Goal: Transaction & Acquisition: Book appointment/travel/reservation

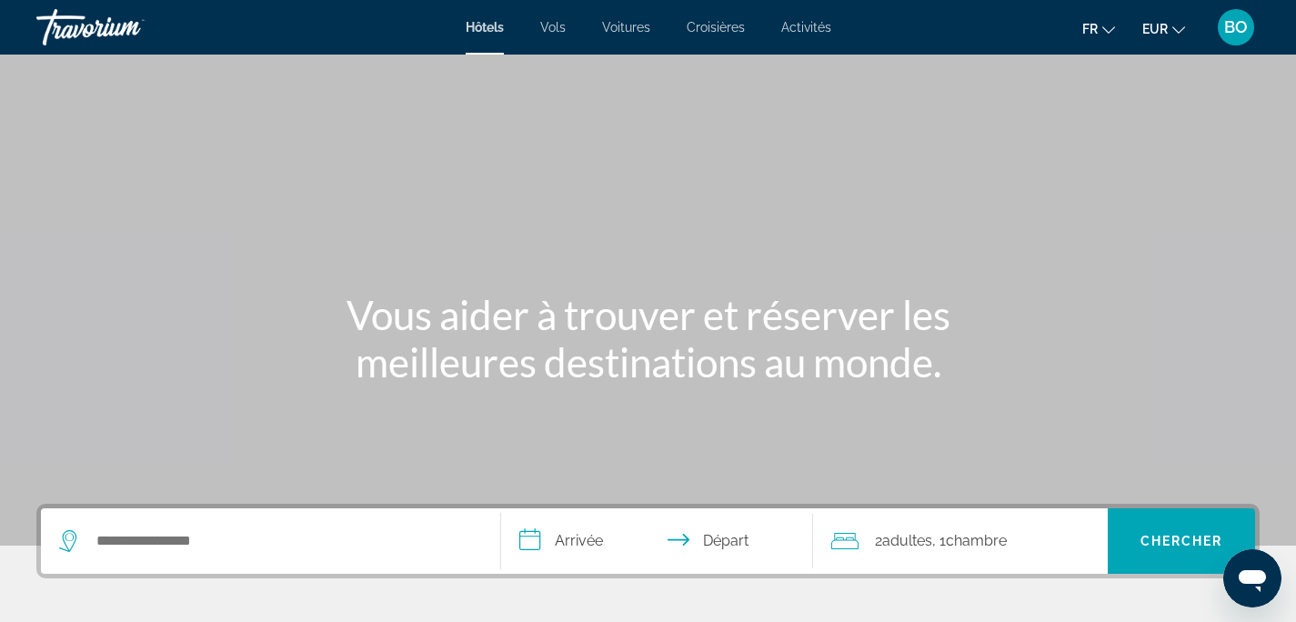
click at [343, 555] on div "Search widget" at bounding box center [270, 540] width 423 height 65
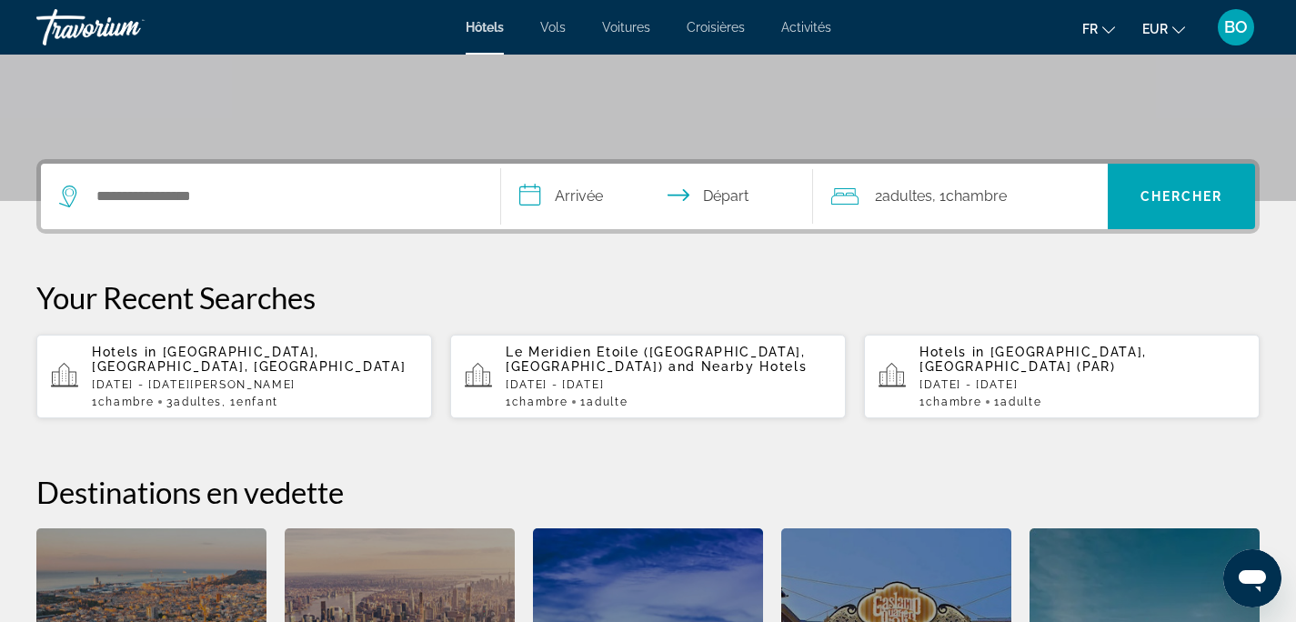
scroll to position [445, 0]
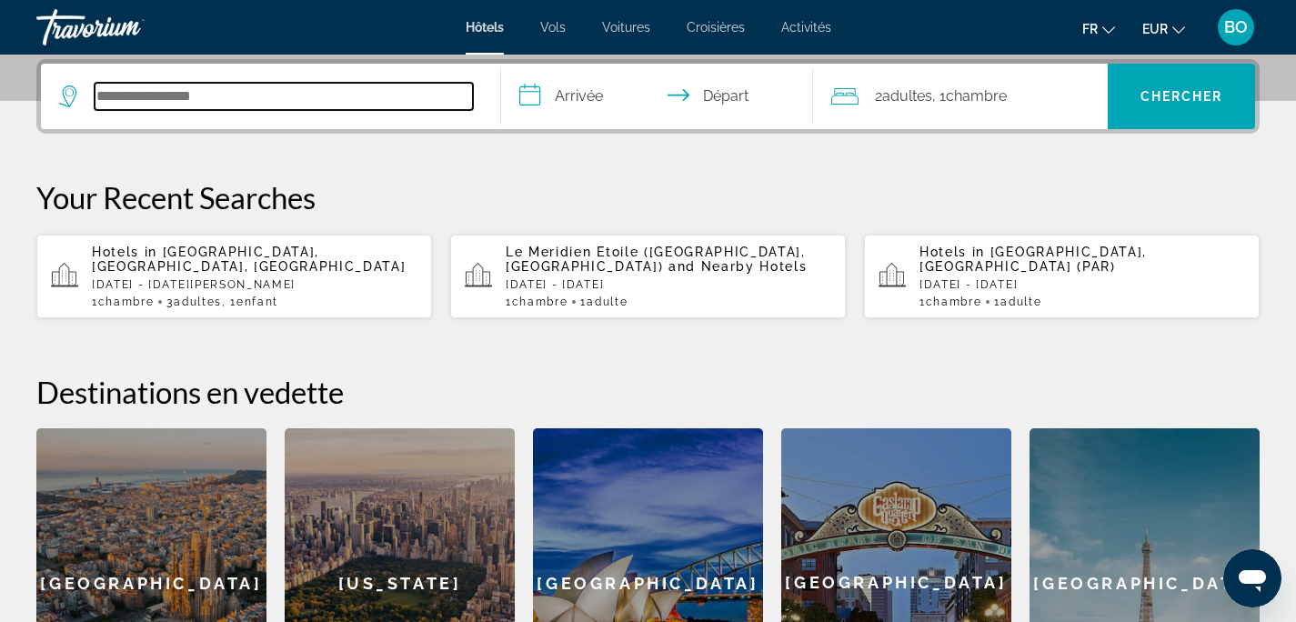
click at [138, 83] on input "Search hotel destination" at bounding box center [284, 96] width 378 height 27
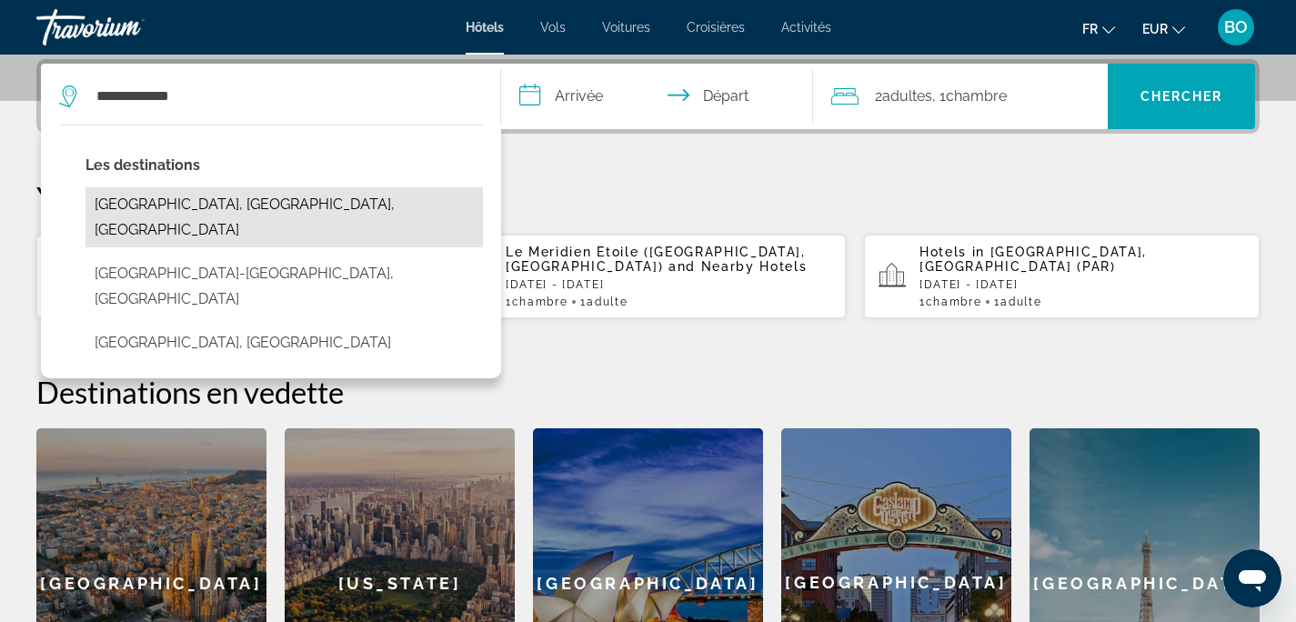
click at [246, 209] on button "[GEOGRAPHIC_DATA], [GEOGRAPHIC_DATA], [GEOGRAPHIC_DATA]" at bounding box center [283, 217] width 397 height 60
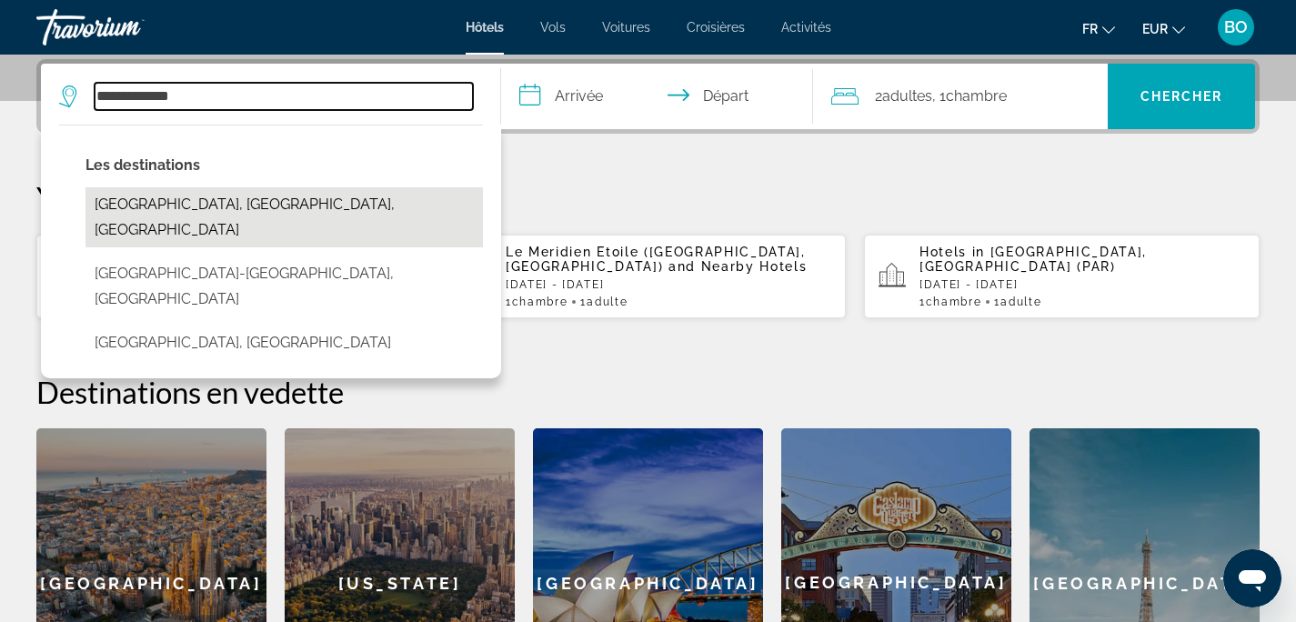
type input "**********"
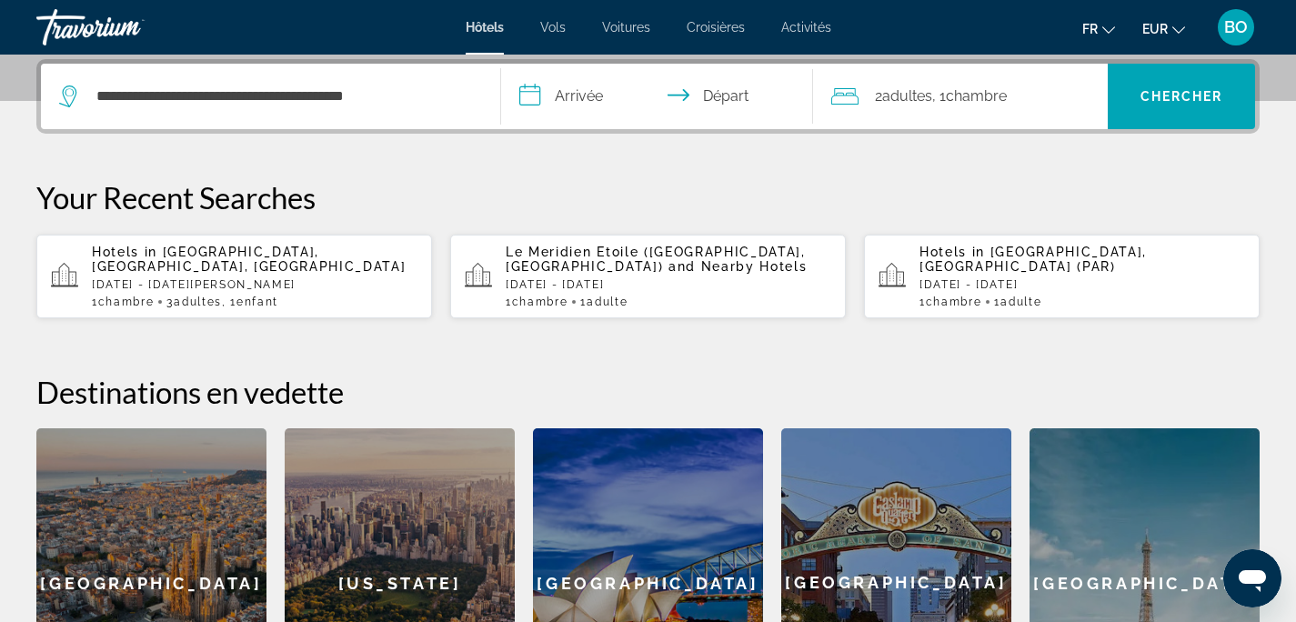
click at [569, 99] on input "**********" at bounding box center [661, 99] width 320 height 71
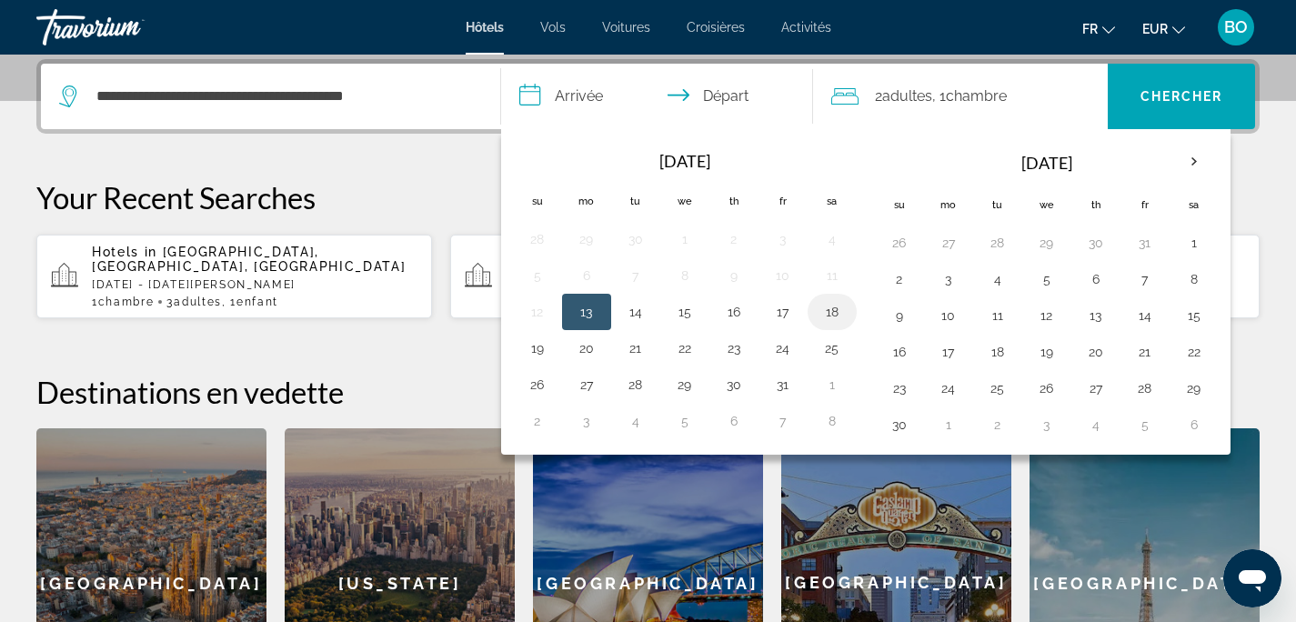
click at [821, 306] on button "18" at bounding box center [831, 311] width 29 height 25
click at [538, 348] on button "19" at bounding box center [537, 347] width 29 height 25
type input "**********"
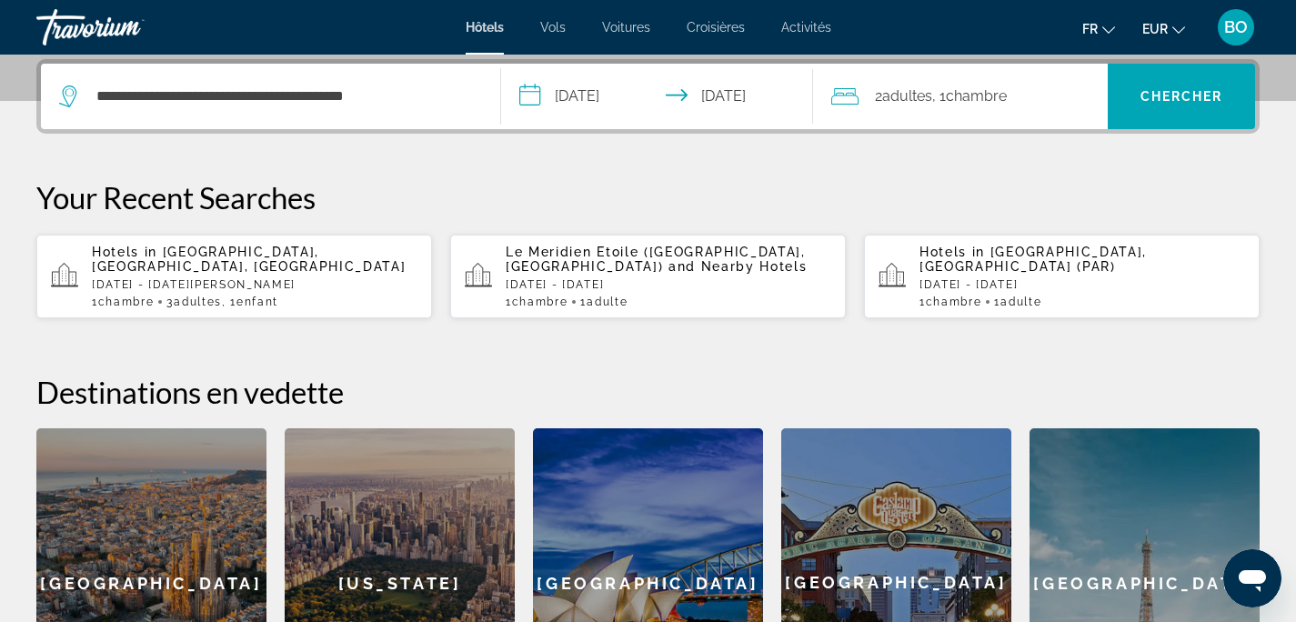
click at [932, 108] on span "2 Adulte Adultes" at bounding box center [903, 96] width 57 height 25
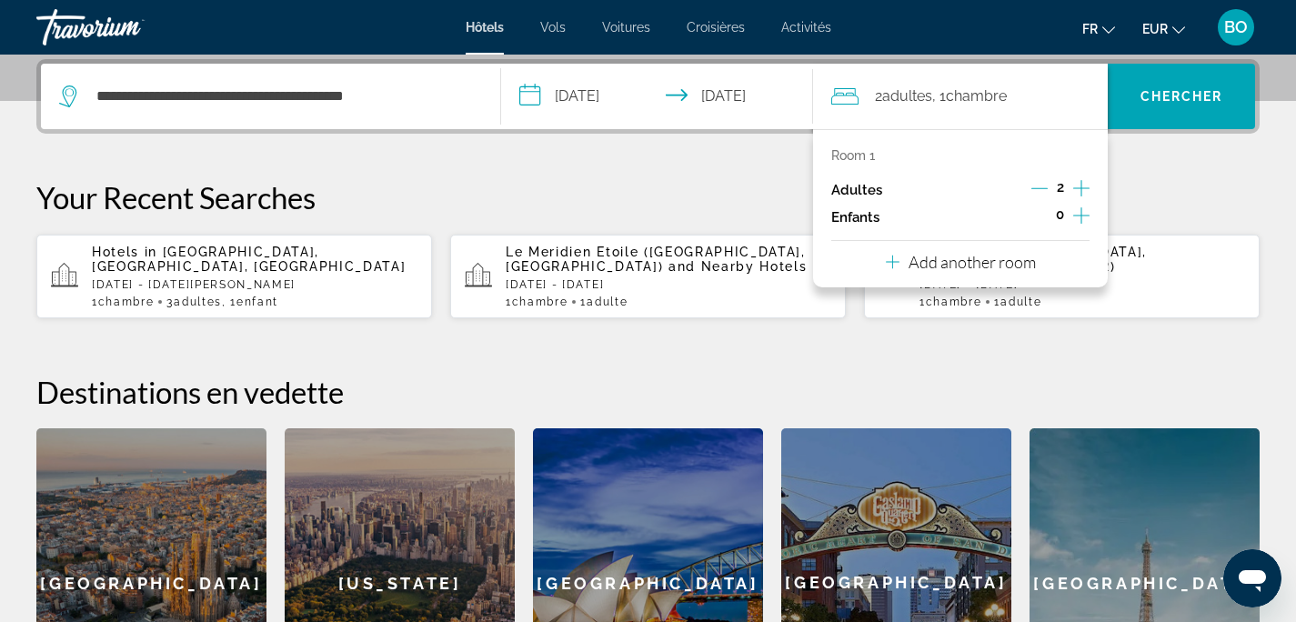
click at [1043, 185] on icon "Decrement adults" at bounding box center [1039, 188] width 16 height 16
click at [1140, 98] on span "Chercher" at bounding box center [1181, 96] width 83 height 15
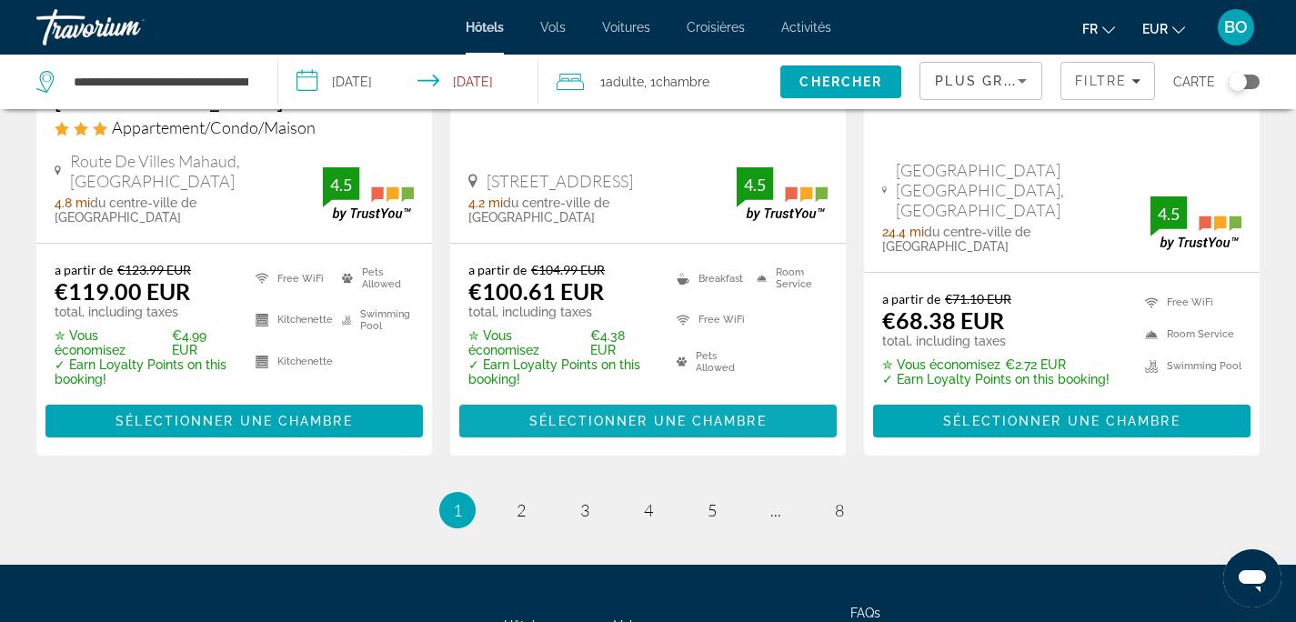
scroll to position [2673, 0]
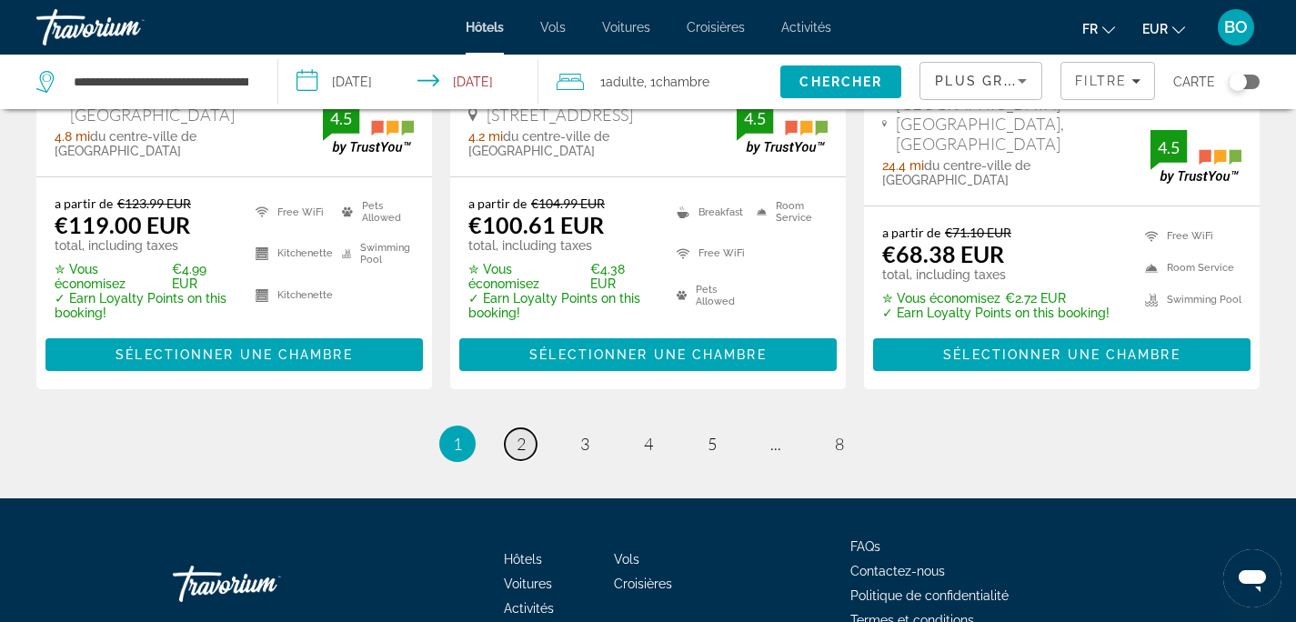
click at [519, 434] on span "2" at bounding box center [520, 444] width 9 height 20
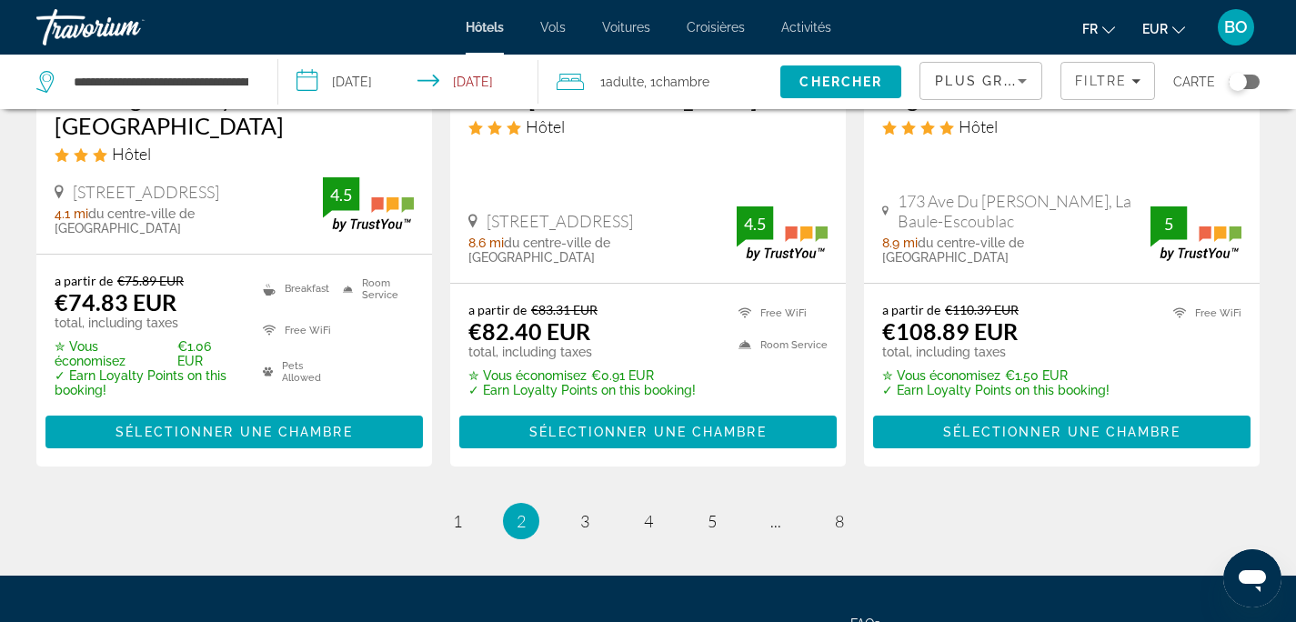
scroll to position [2607, 0]
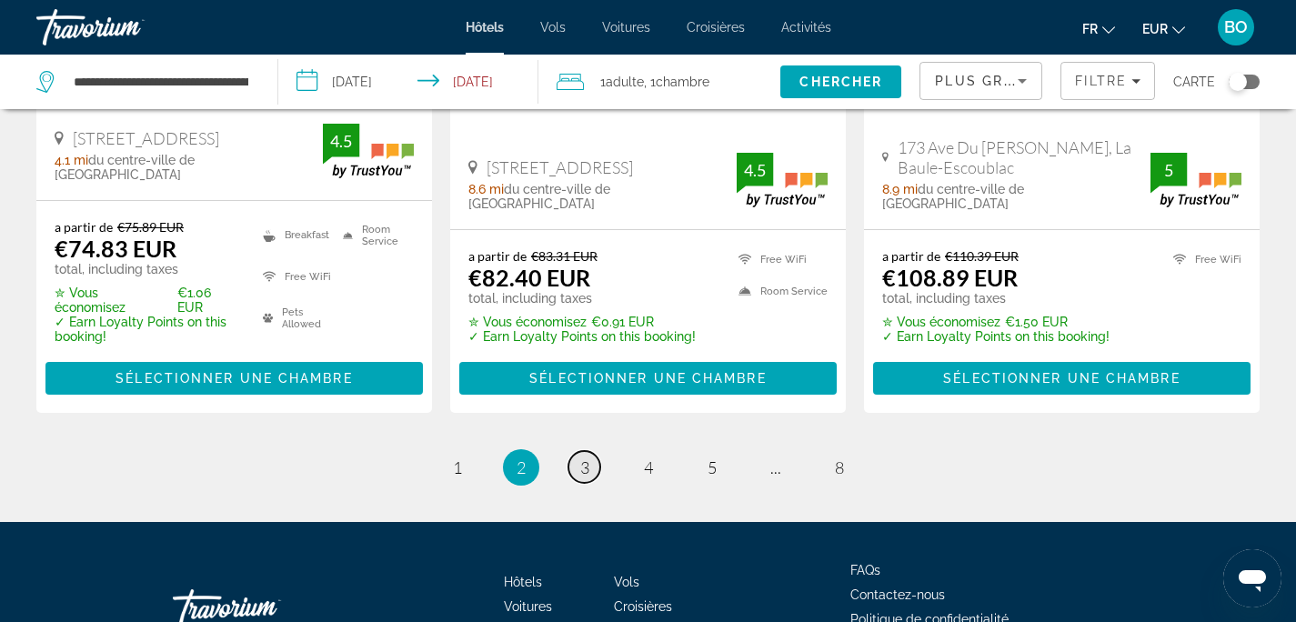
click at [573, 451] on link "page 3" at bounding box center [584, 467] width 32 height 32
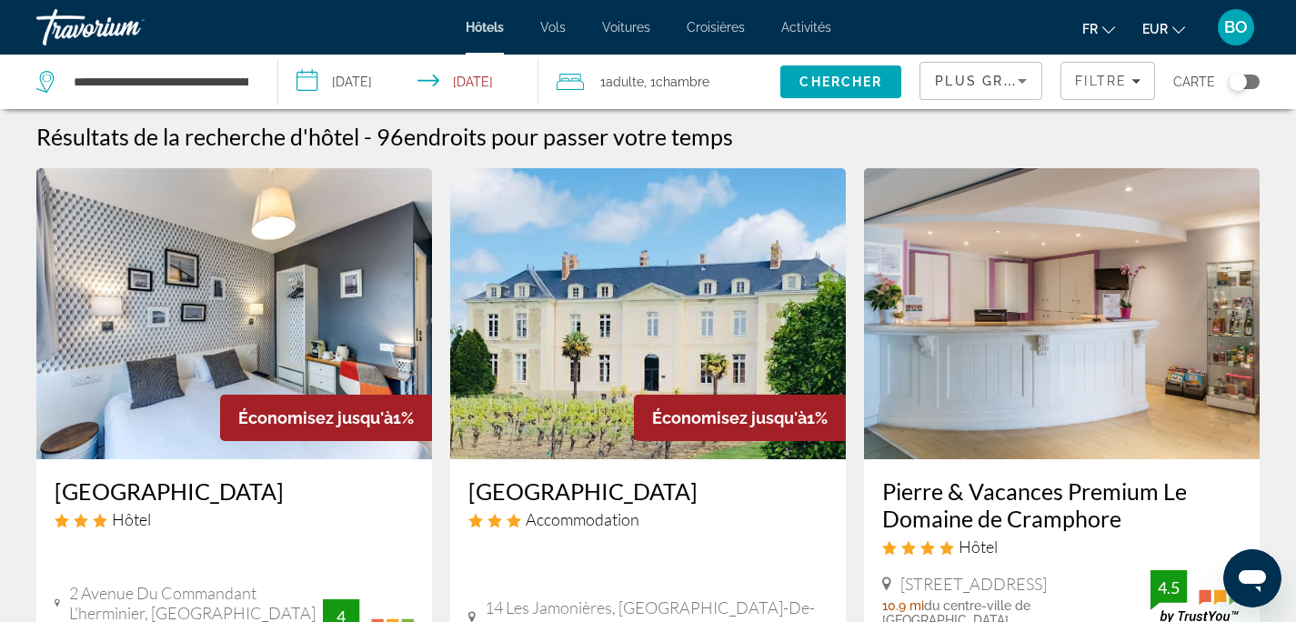
scroll to position [6, 0]
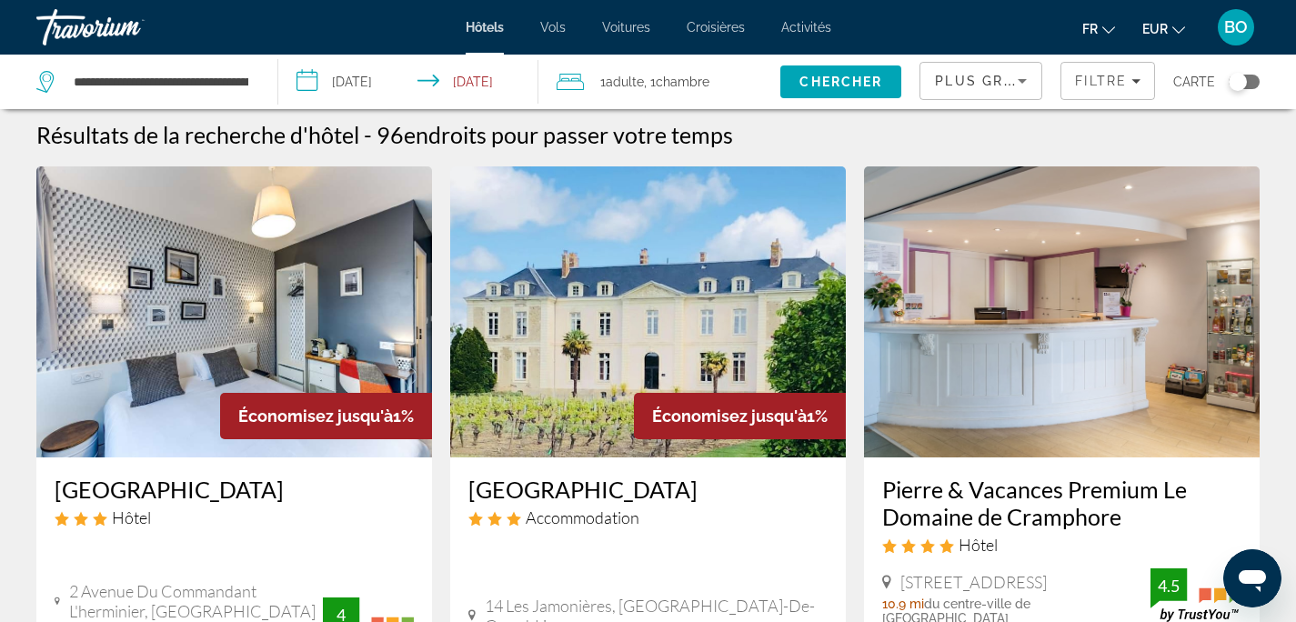
click at [549, 34] on span "Vols" at bounding box center [552, 27] width 25 height 15
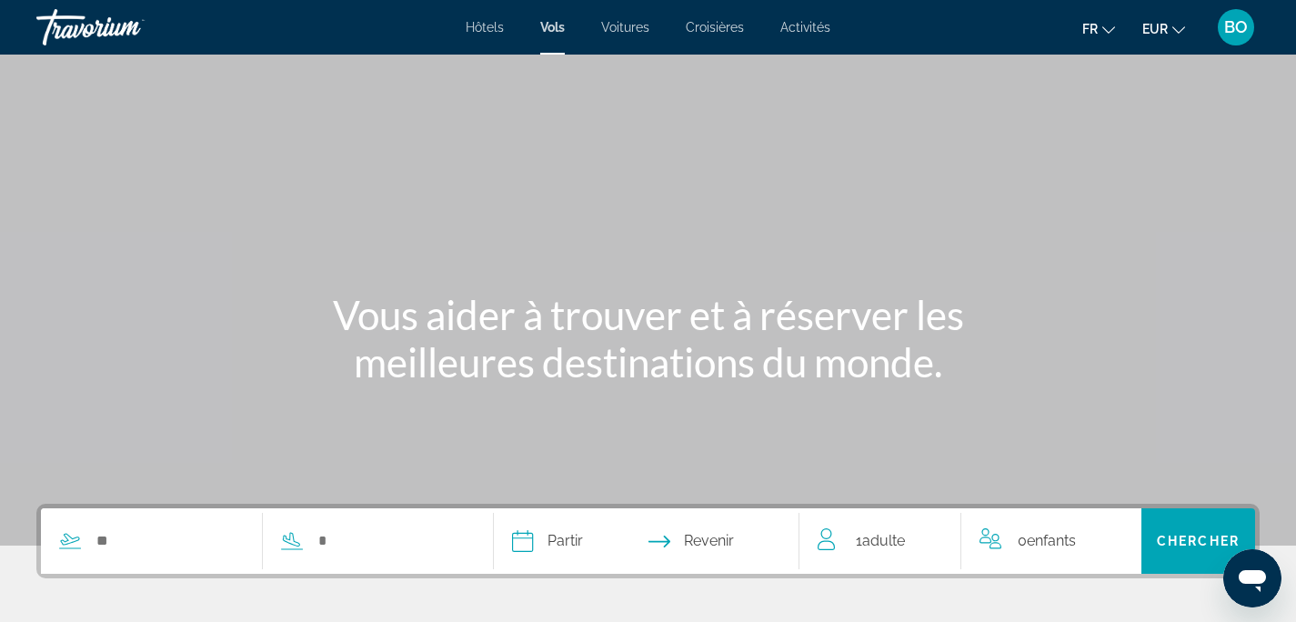
click at [134, 518] on div "Search widget" at bounding box center [253, 540] width 425 height 65
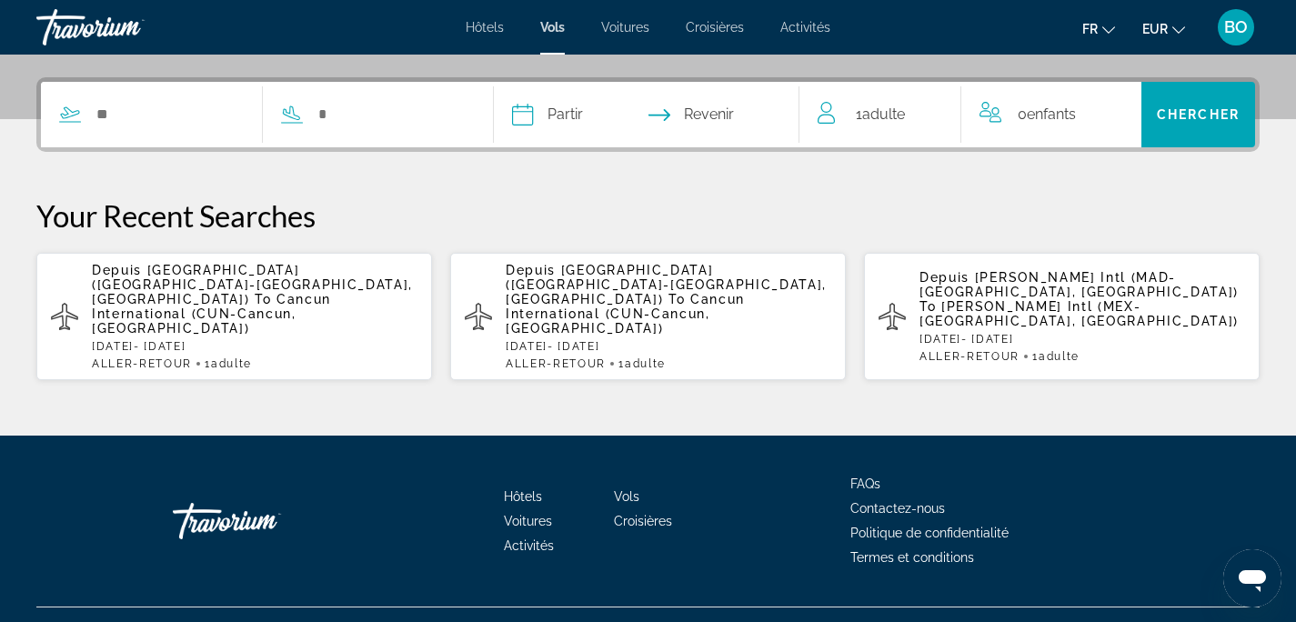
scroll to position [434, 0]
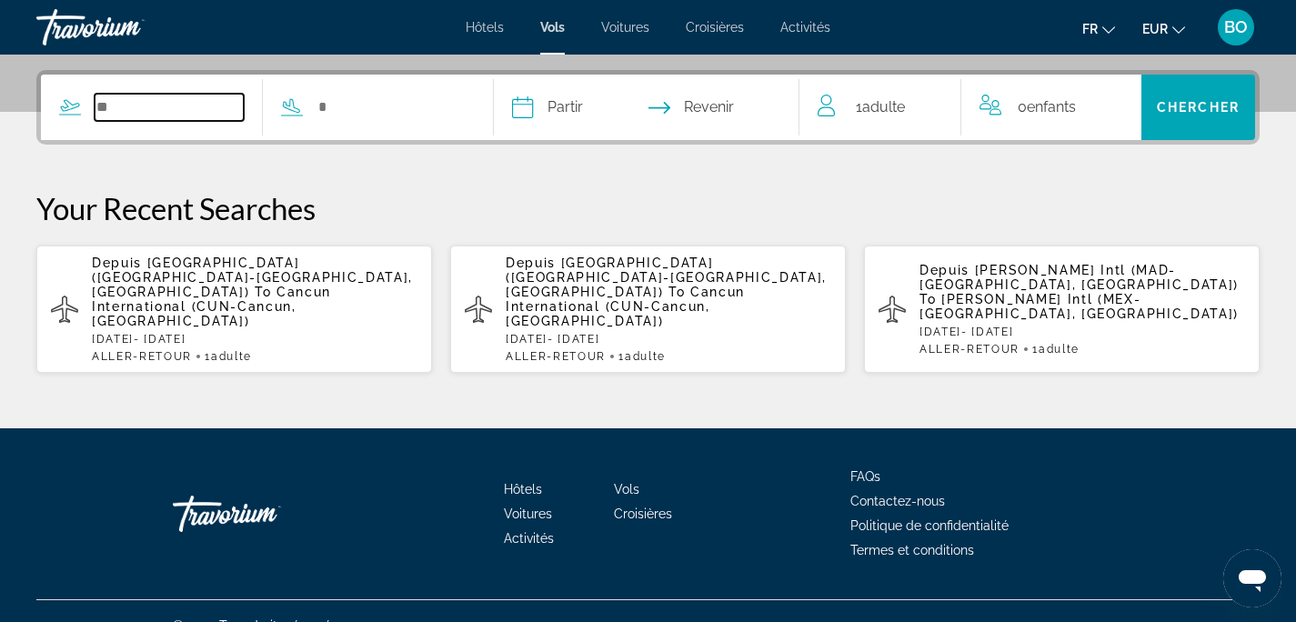
click at [127, 95] on input "Search widget" at bounding box center [169, 107] width 149 height 27
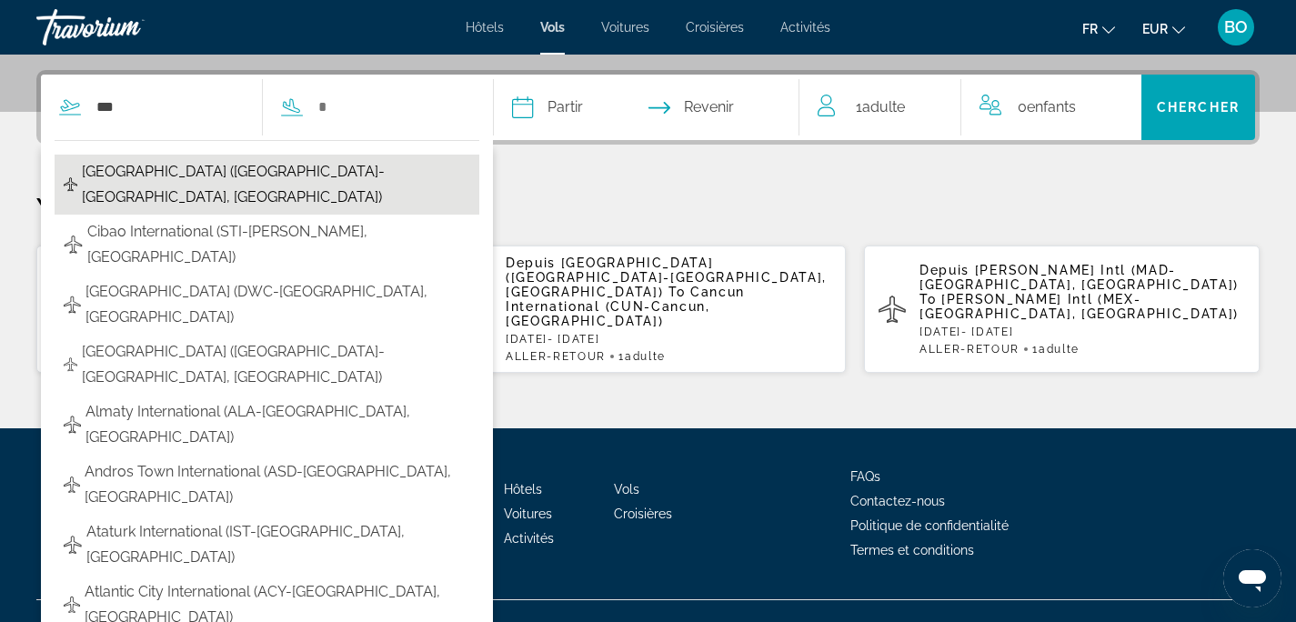
click at [191, 168] on span "[GEOGRAPHIC_DATA] ([GEOGRAPHIC_DATA]-[GEOGRAPHIC_DATA], [GEOGRAPHIC_DATA])" at bounding box center [276, 184] width 388 height 51
type input "**********"
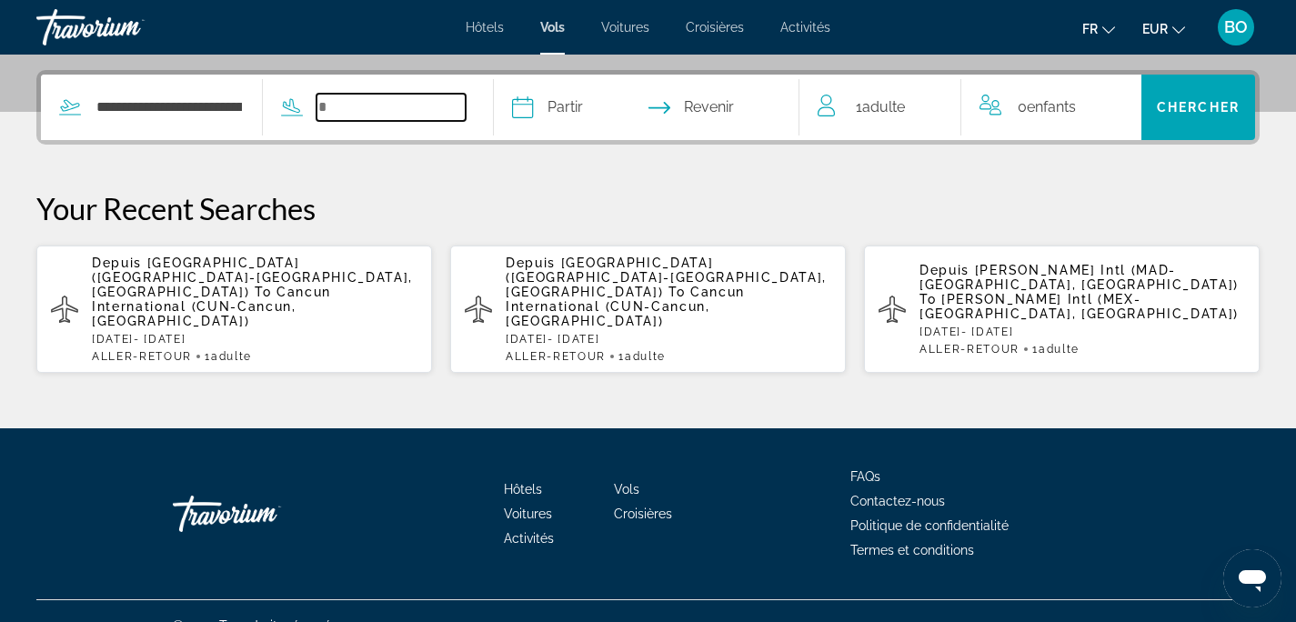
click at [413, 119] on input "Search widget" at bounding box center [390, 107] width 149 height 27
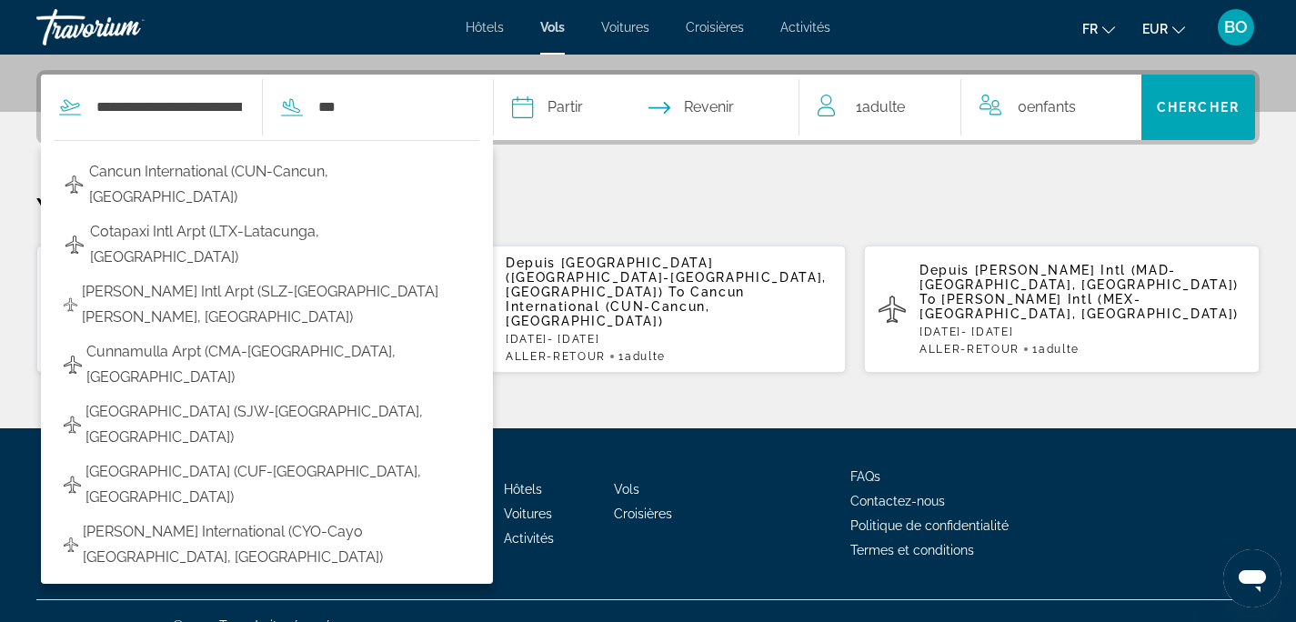
click at [245, 167] on span "Cancun International (CUN-Cancun, [GEOGRAPHIC_DATA])" at bounding box center [279, 184] width 381 height 51
type input "**********"
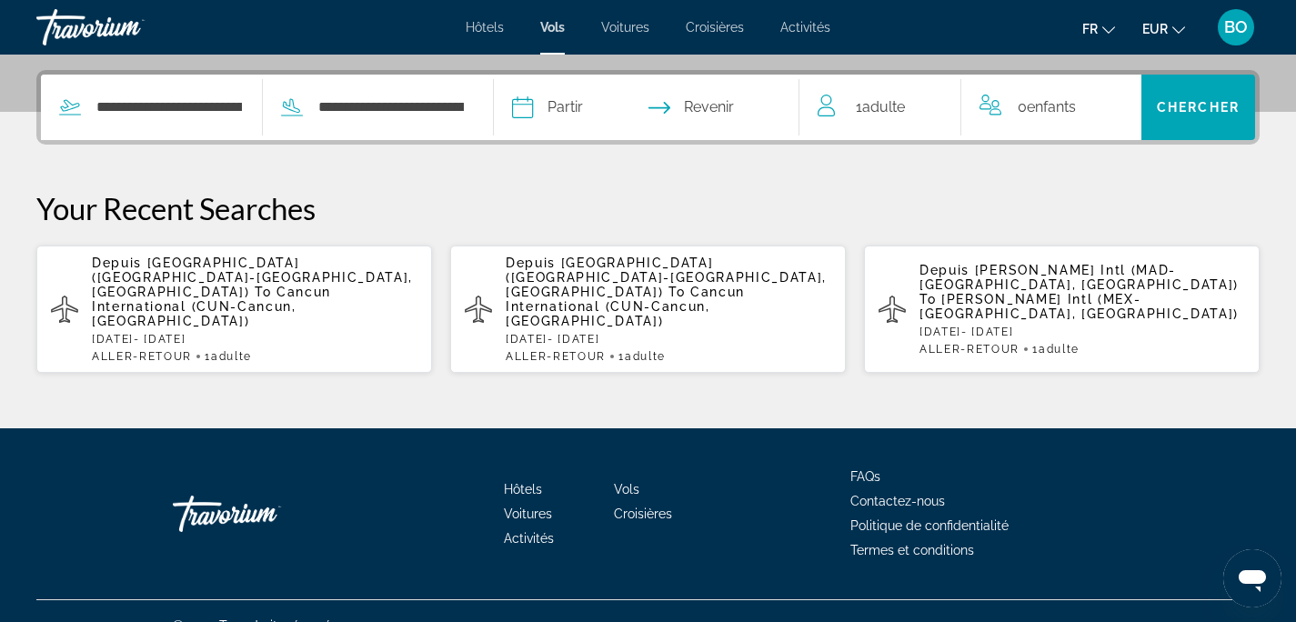
click at [561, 108] on input "Depart date" at bounding box center [582, 110] width 151 height 71
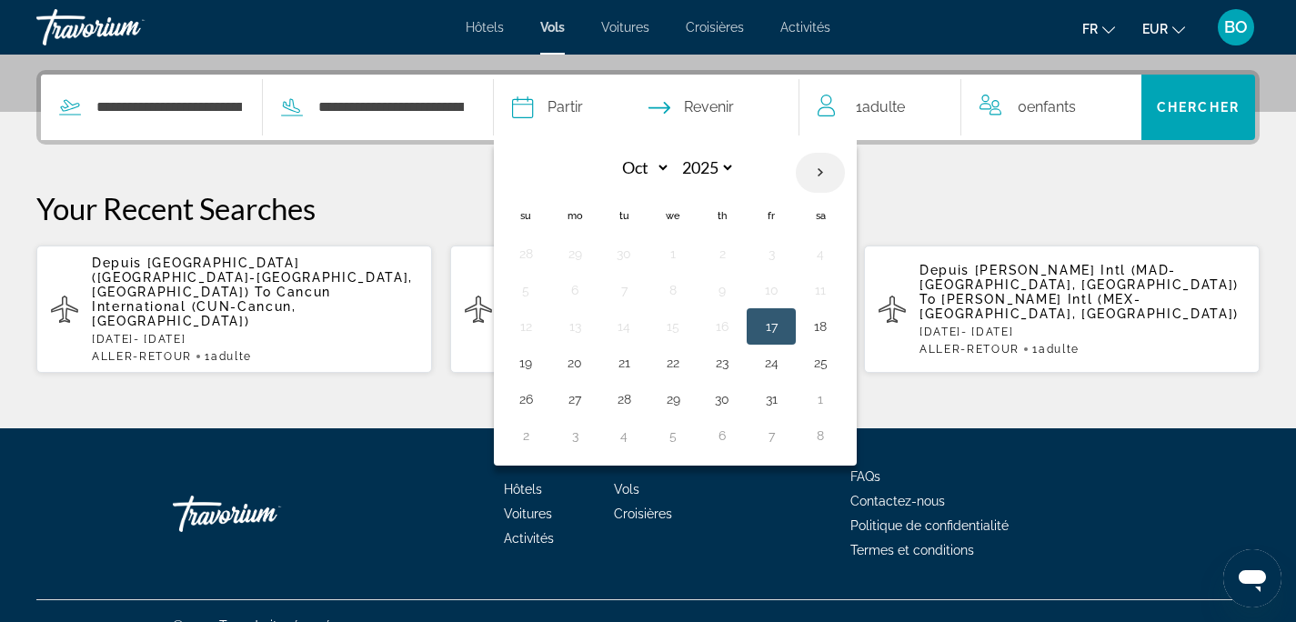
click at [845, 165] on th "Next month" at bounding box center [820, 173] width 49 height 40
select select "*"
select select "****"
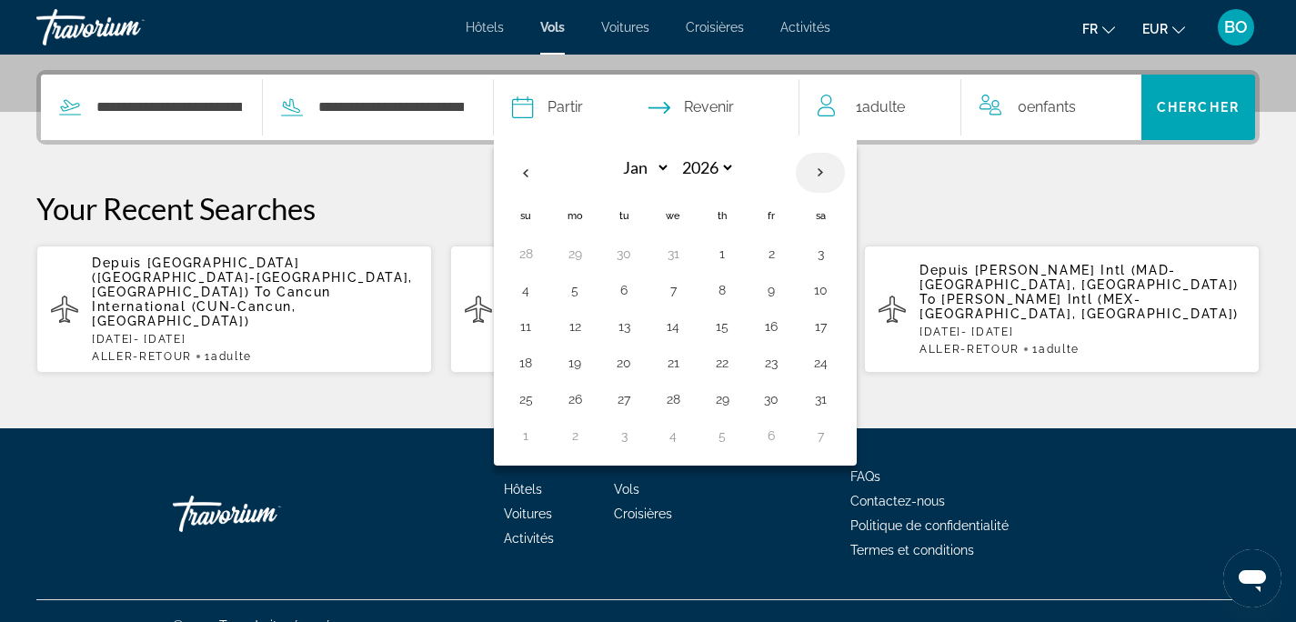
click at [845, 165] on th "Next month" at bounding box center [820, 173] width 49 height 40
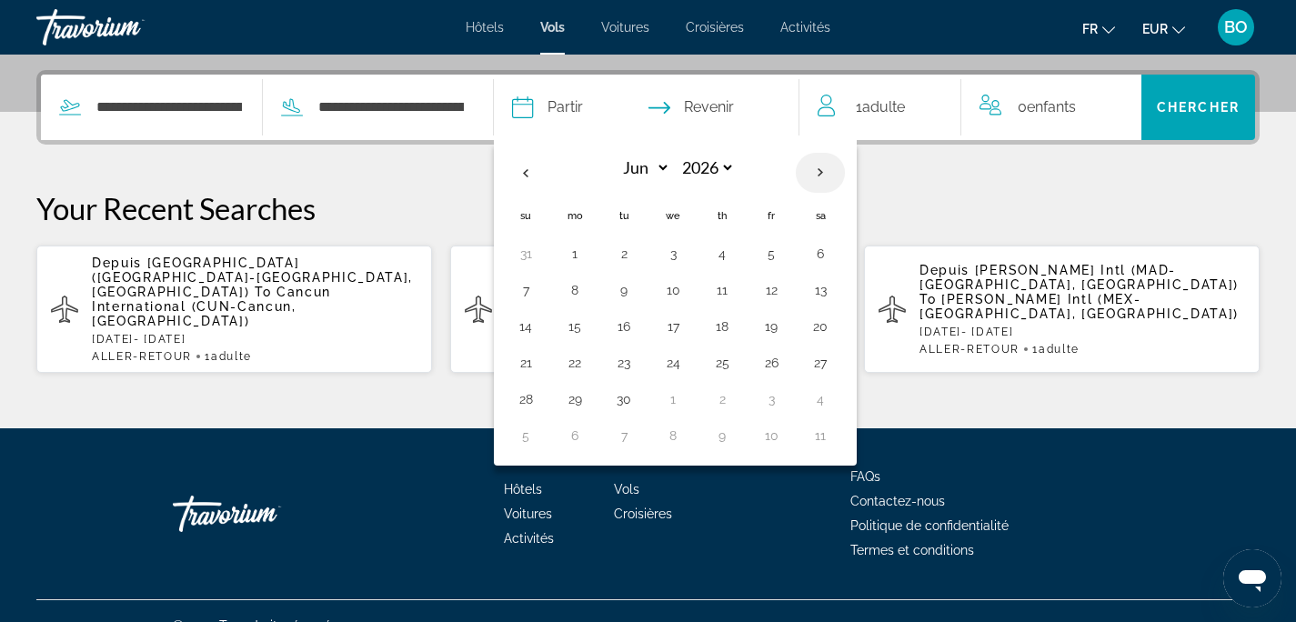
click at [845, 165] on th "Next month" at bounding box center [820, 173] width 49 height 40
select select "*"
click at [586, 288] on button "3" at bounding box center [574, 289] width 29 height 25
type input "**********"
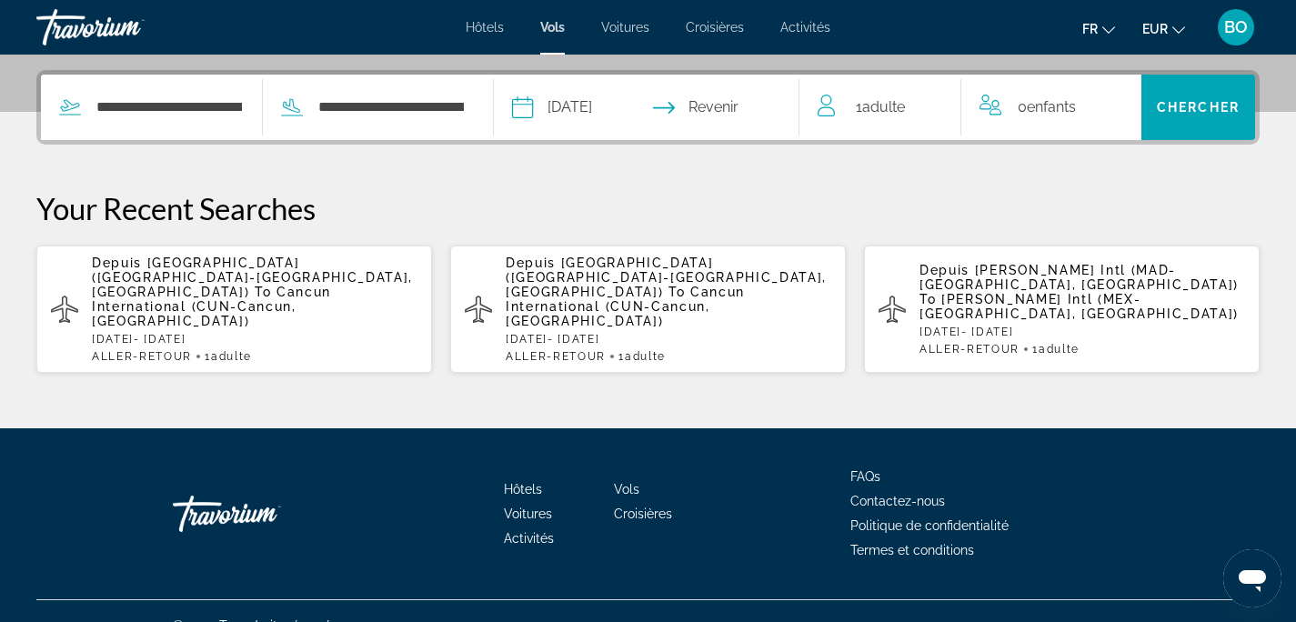
click at [738, 108] on input "Return date" at bounding box center [731, 110] width 151 height 71
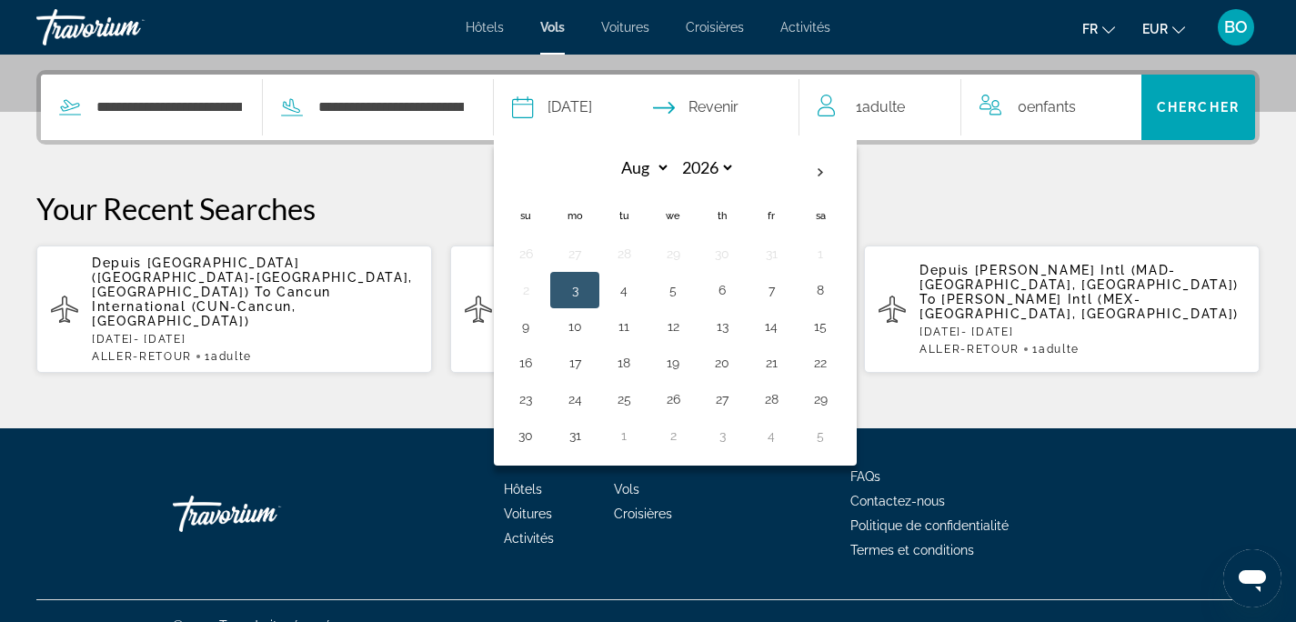
drag, startPoint x: 781, startPoint y: 358, endPoint x: 807, endPoint y: 344, distance: 30.1
click at [781, 358] on button "21" at bounding box center [770, 362] width 29 height 25
type input "**********"
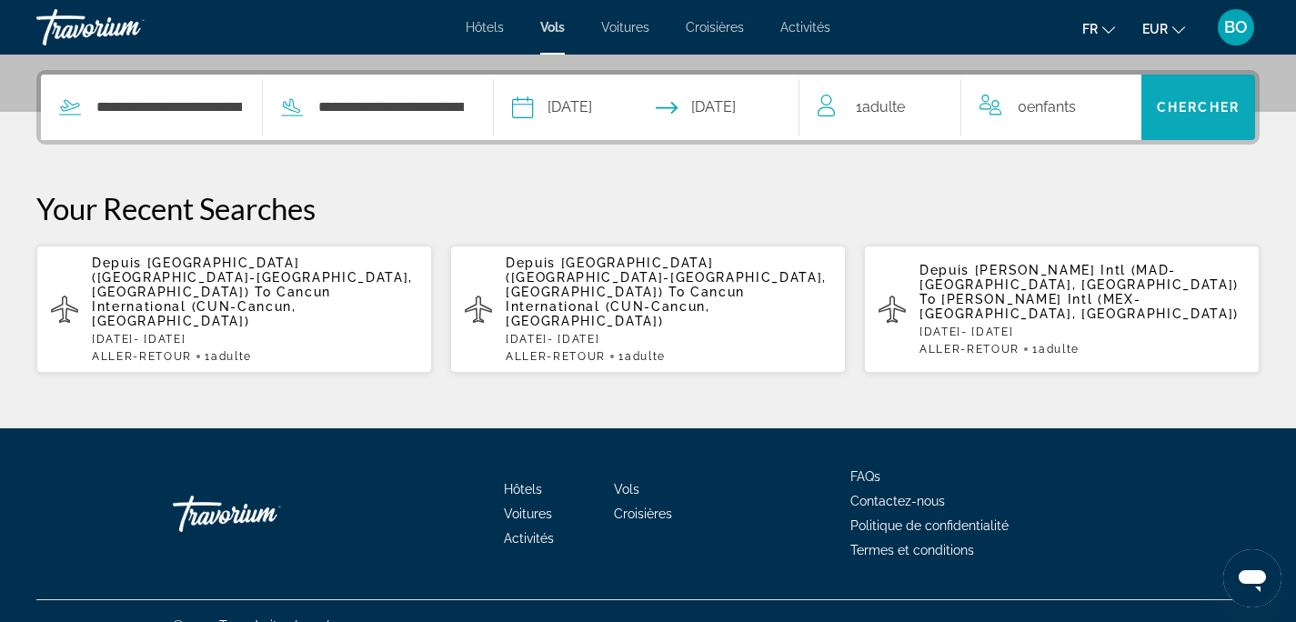
click at [1191, 112] on span "Chercher" at bounding box center [1198, 107] width 83 height 15
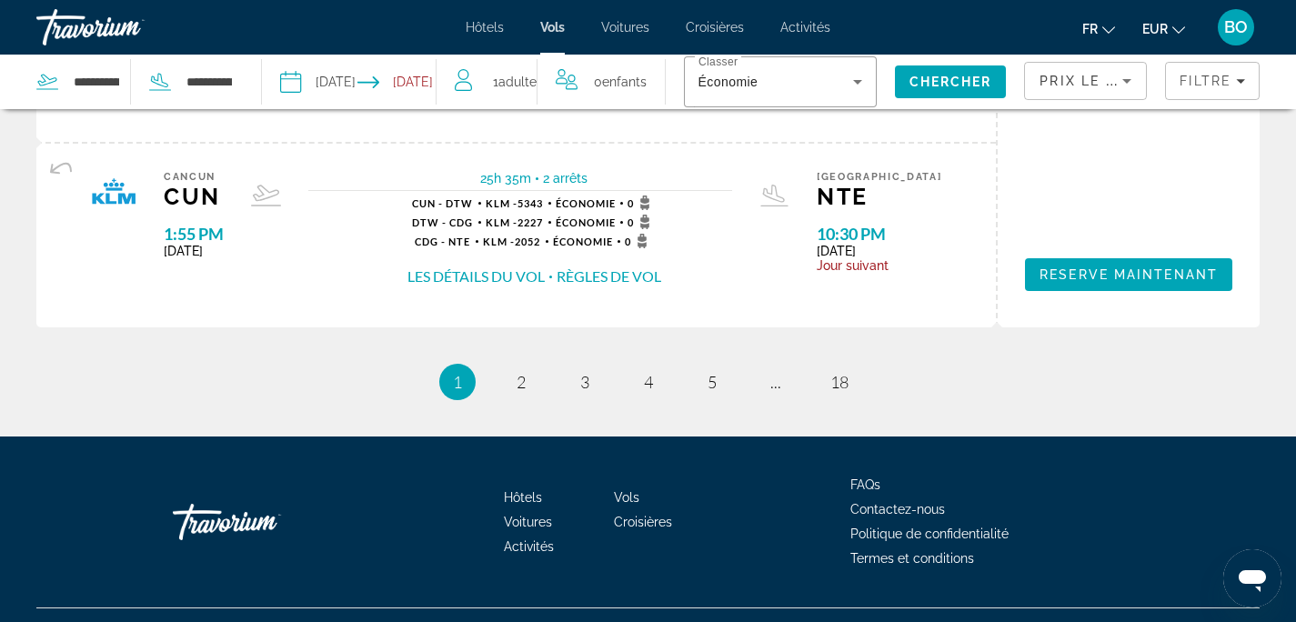
scroll to position [2243, 0]
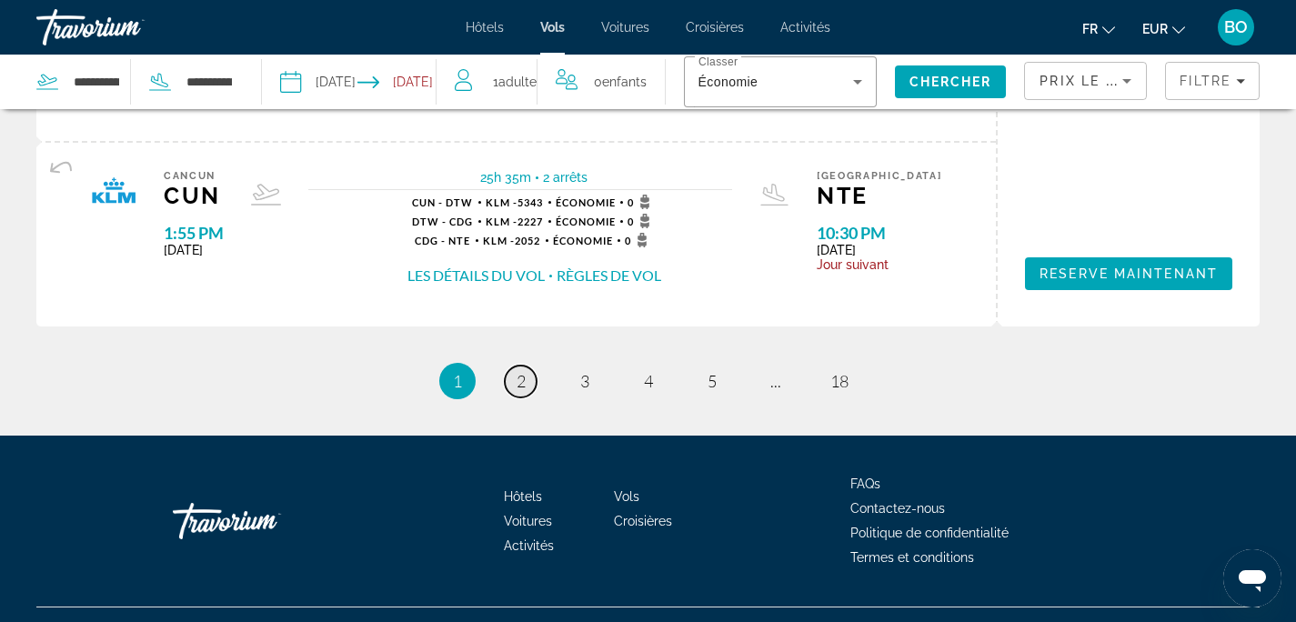
click at [526, 375] on link "page 2" at bounding box center [521, 381] width 32 height 32
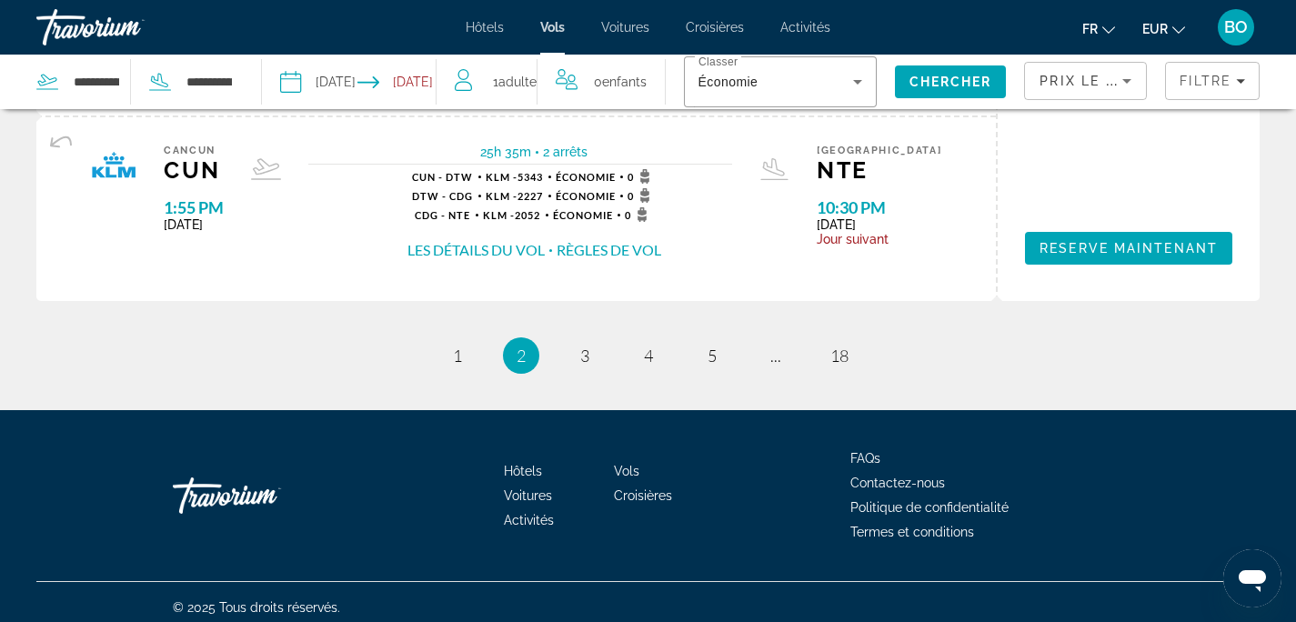
scroll to position [2279, 0]
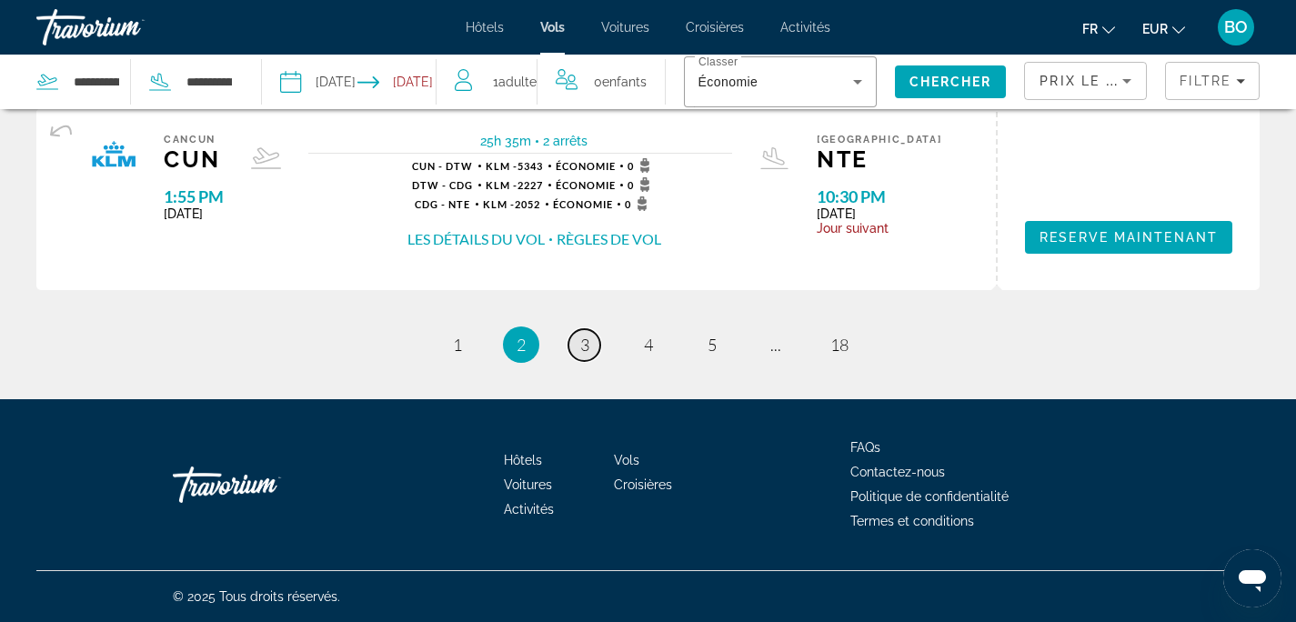
click at [578, 347] on link "page 3" at bounding box center [584, 345] width 32 height 32
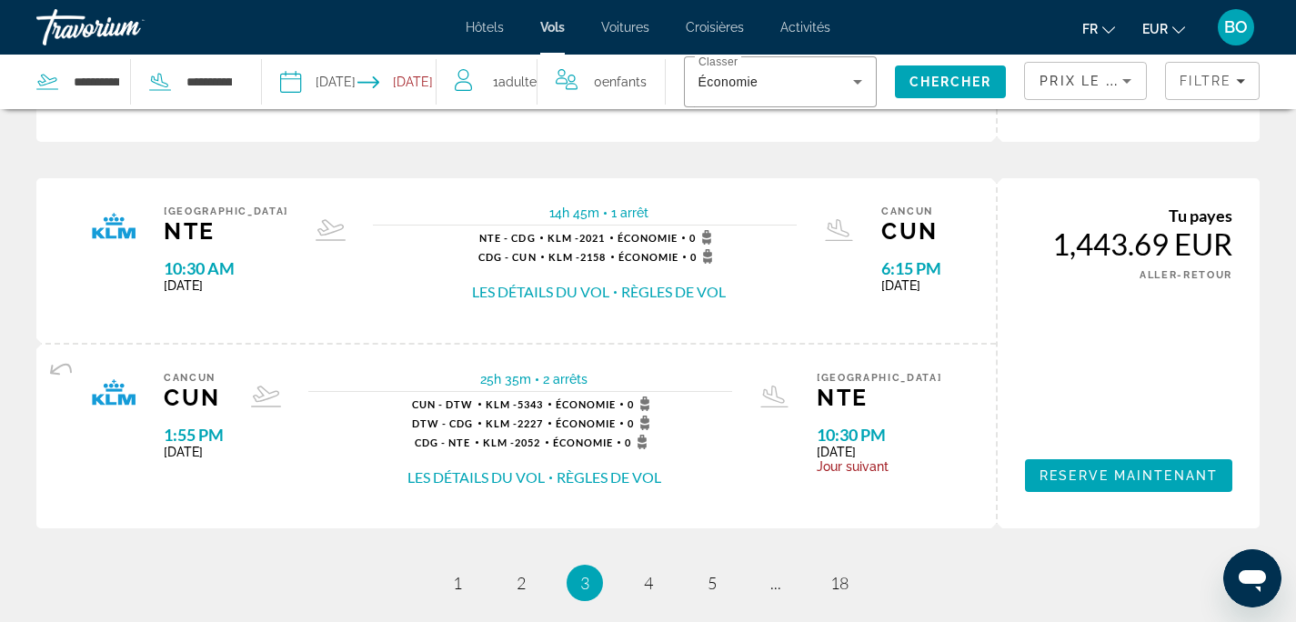
scroll to position [2241, 0]
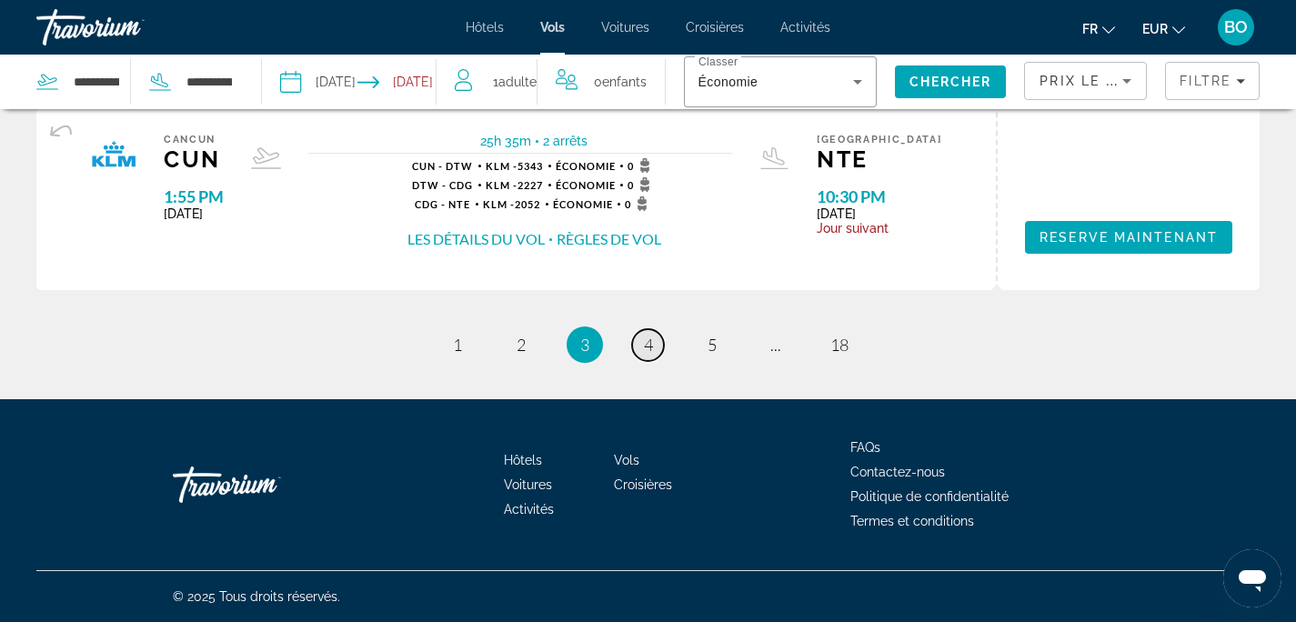
click at [657, 338] on link "page 4" at bounding box center [648, 345] width 32 height 32
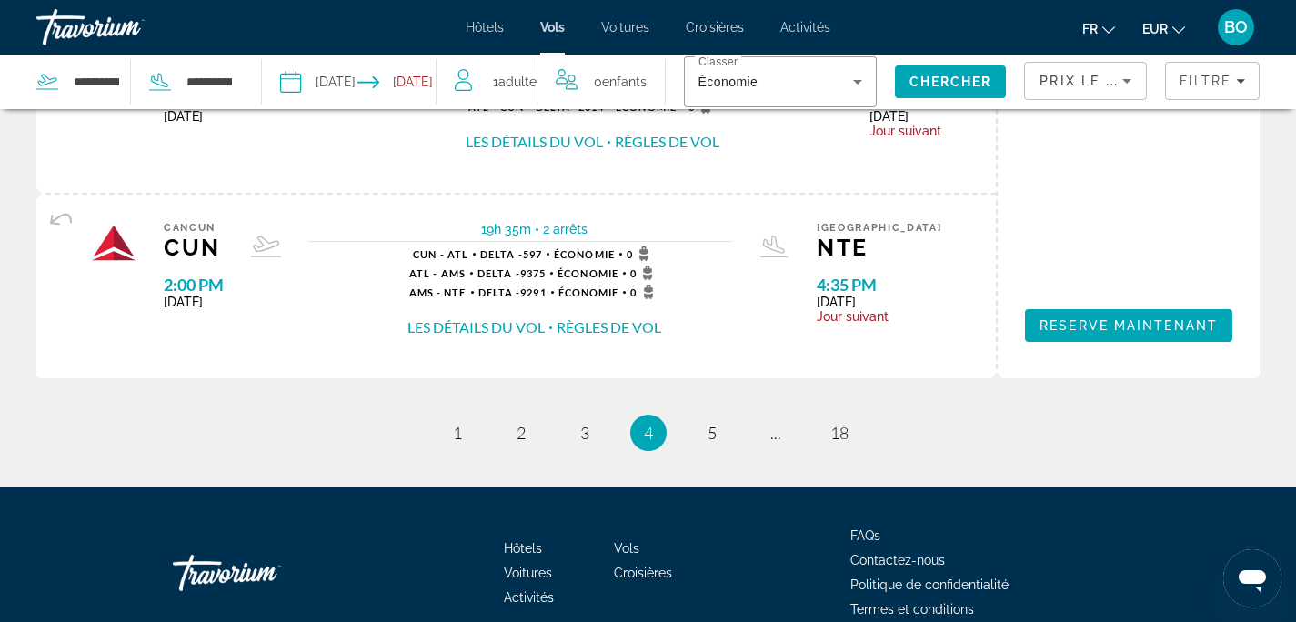
scroll to position [2279, 0]
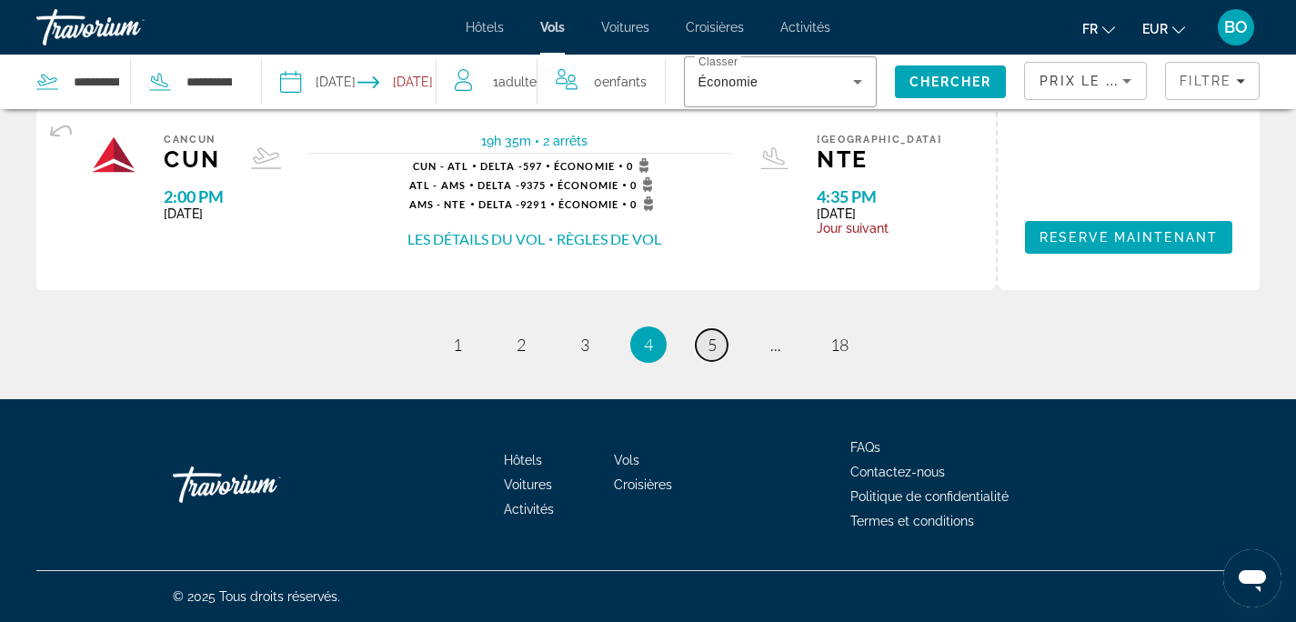
click at [716, 343] on link "page 5" at bounding box center [712, 345] width 32 height 32
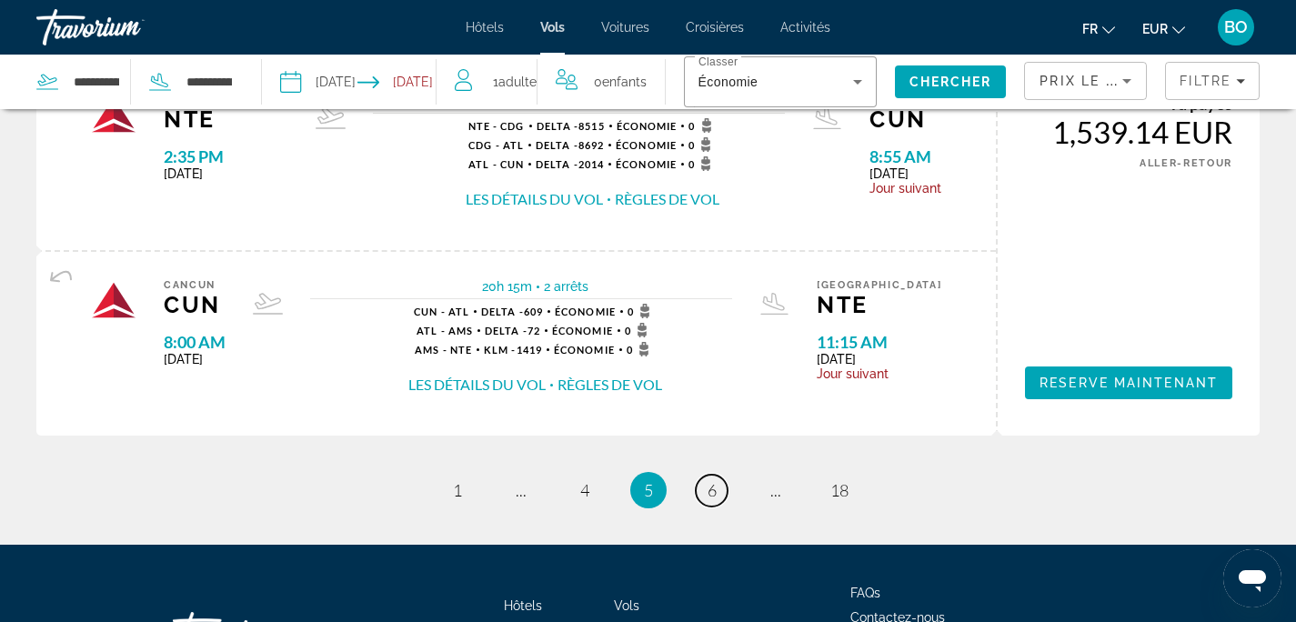
scroll to position [2138, 0]
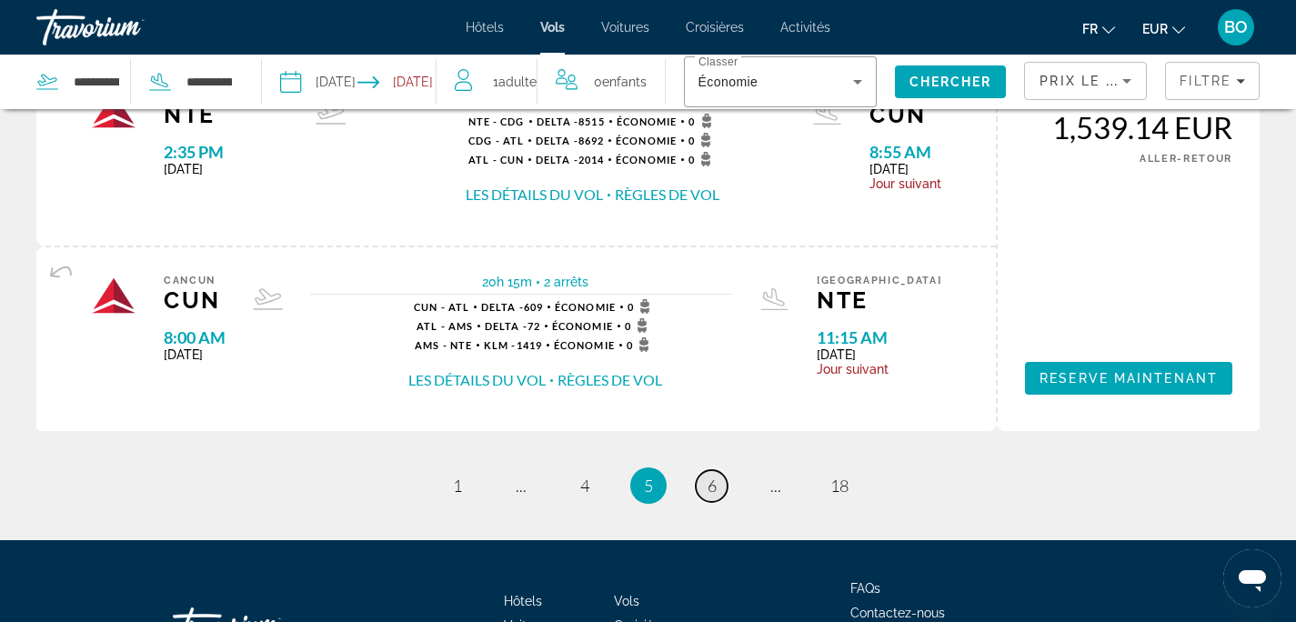
click at [719, 482] on link "page 6" at bounding box center [712, 486] width 32 height 32
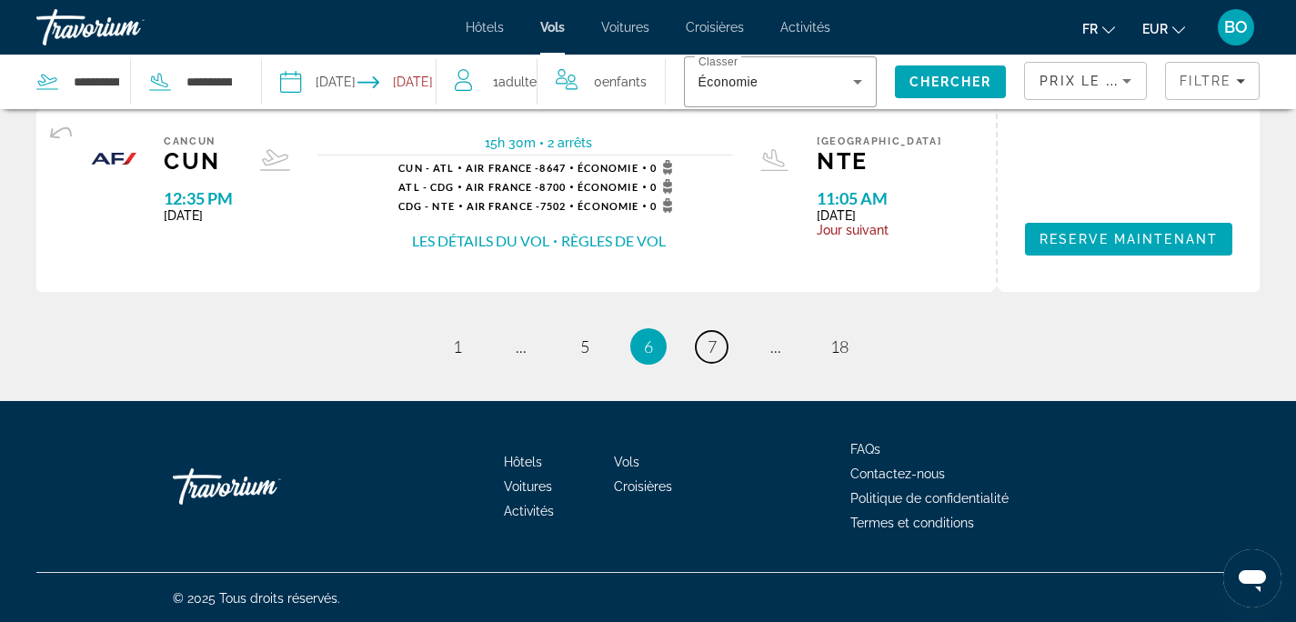
scroll to position [2279, 0]
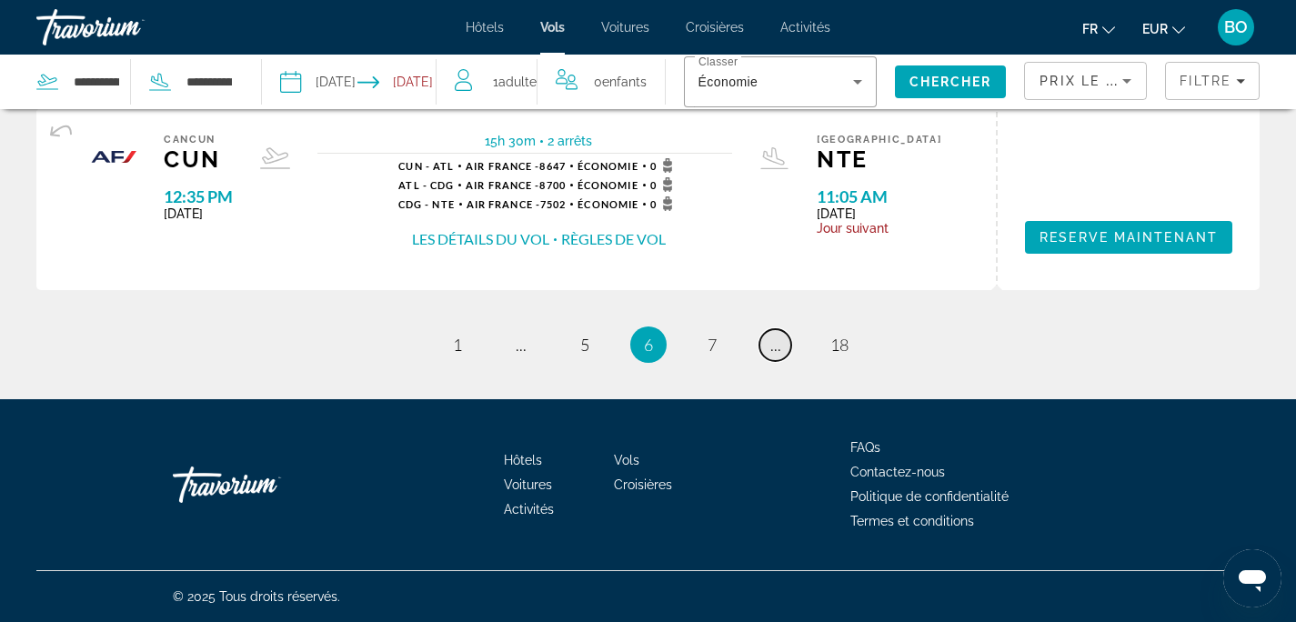
click at [774, 352] on span "..." at bounding box center [775, 345] width 11 height 20
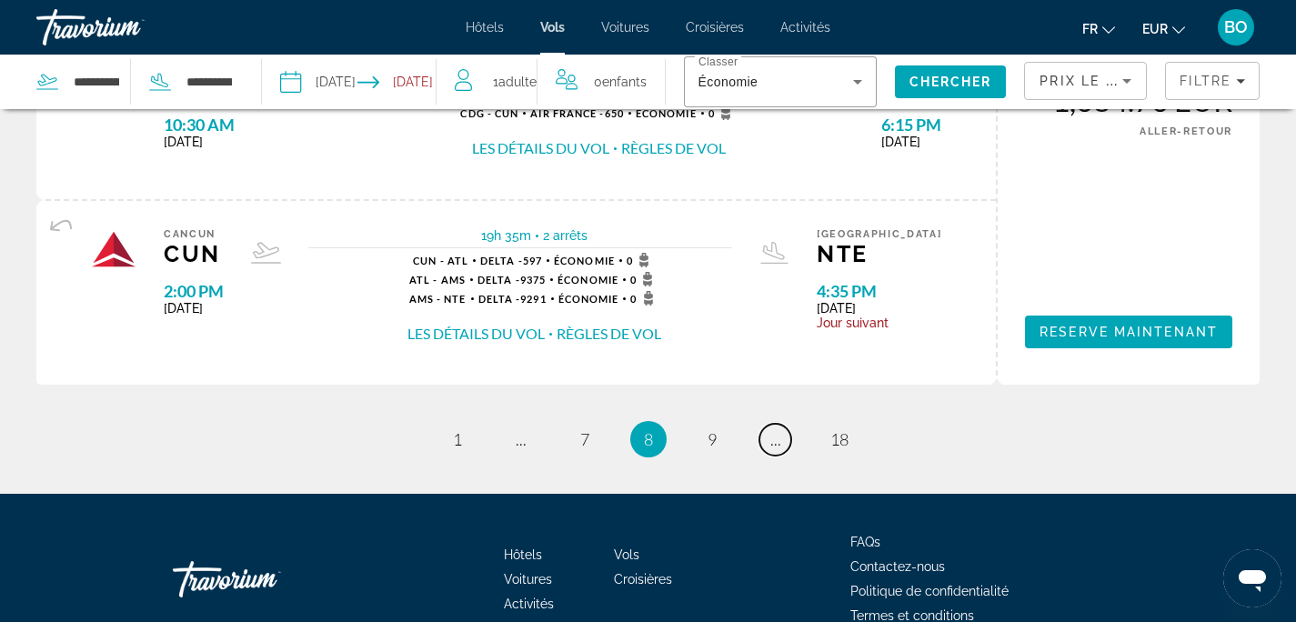
scroll to position [2241, 0]
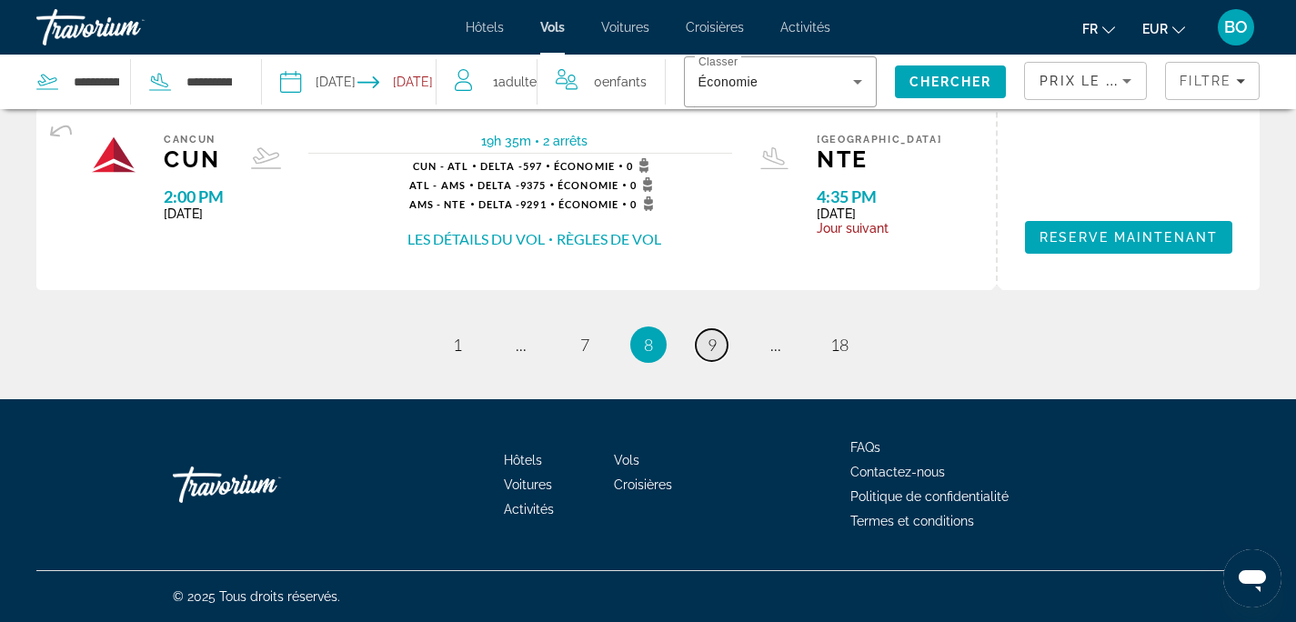
click at [717, 350] on link "page 9" at bounding box center [712, 345] width 32 height 32
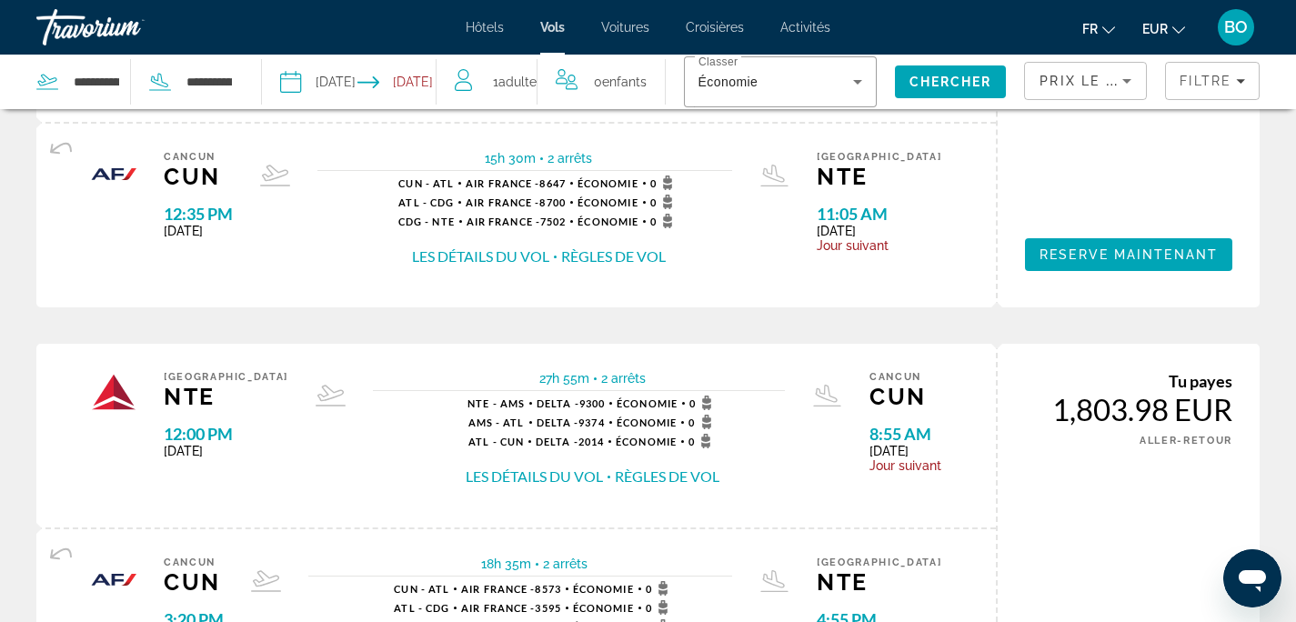
scroll to position [2260, 0]
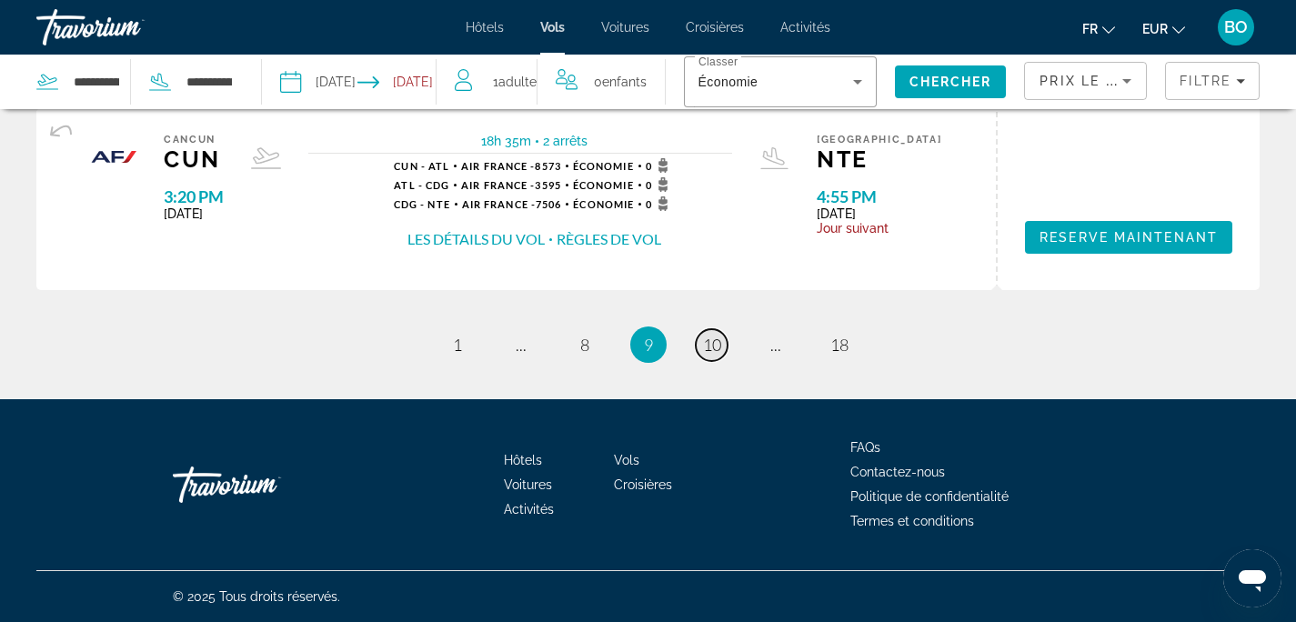
click at [725, 339] on link "page 10" at bounding box center [712, 345] width 32 height 32
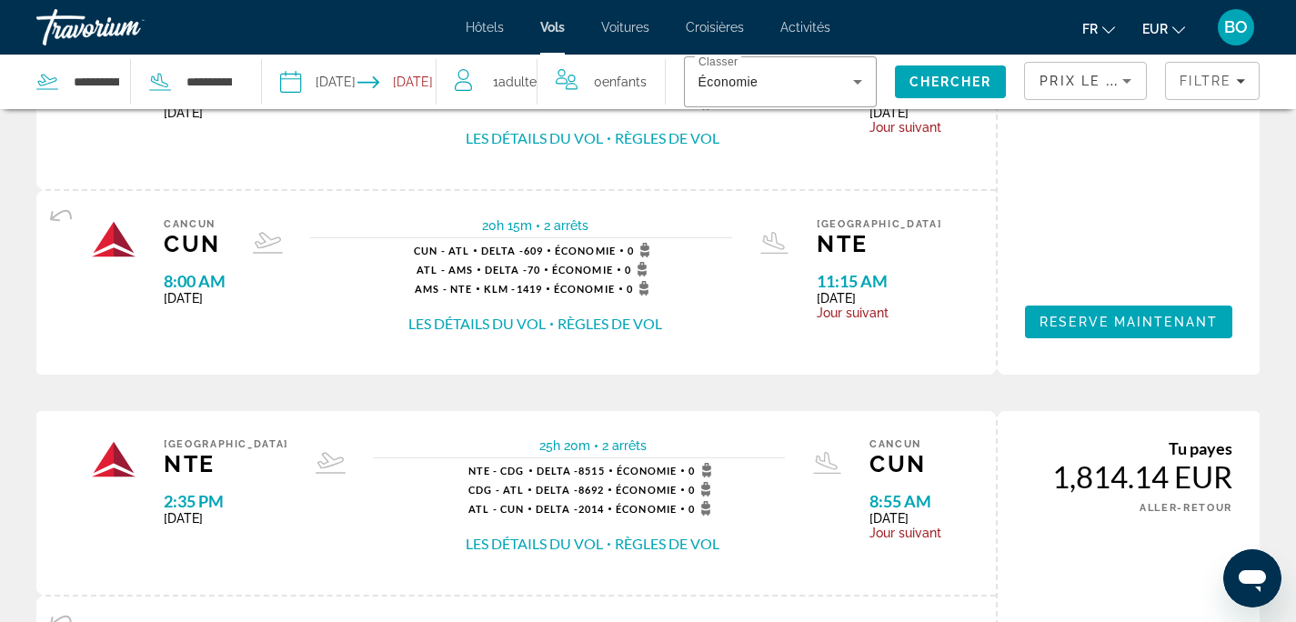
scroll to position [2279, 0]
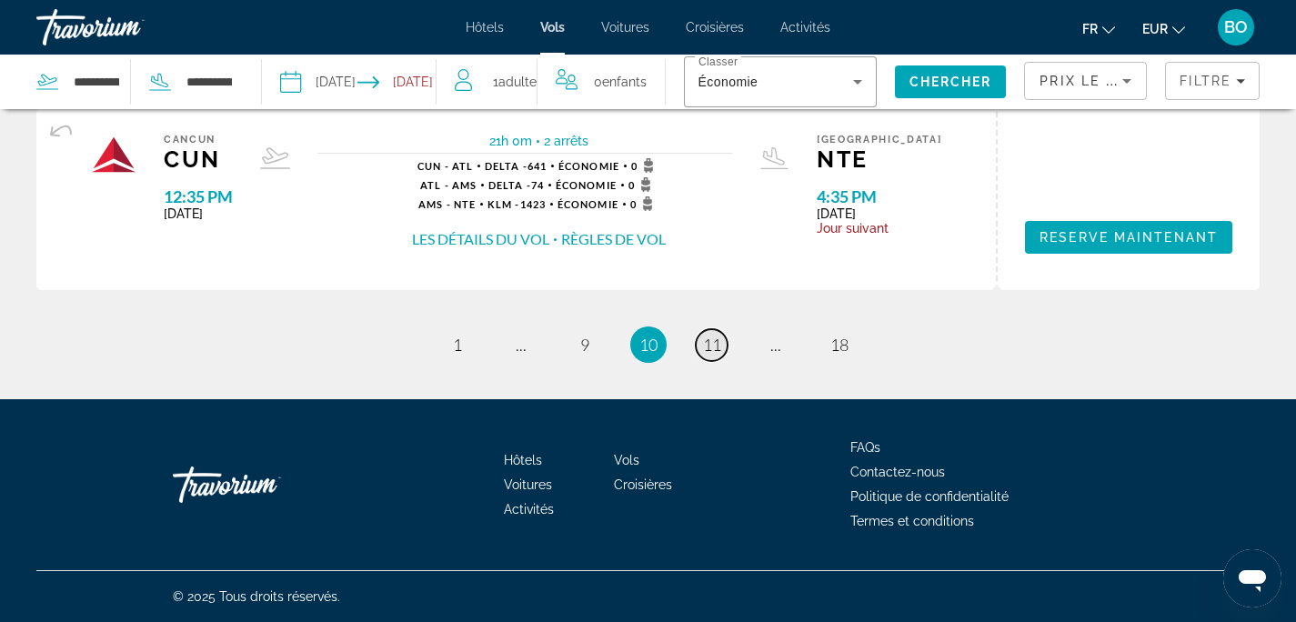
click at [710, 346] on span "11" at bounding box center [712, 345] width 18 height 20
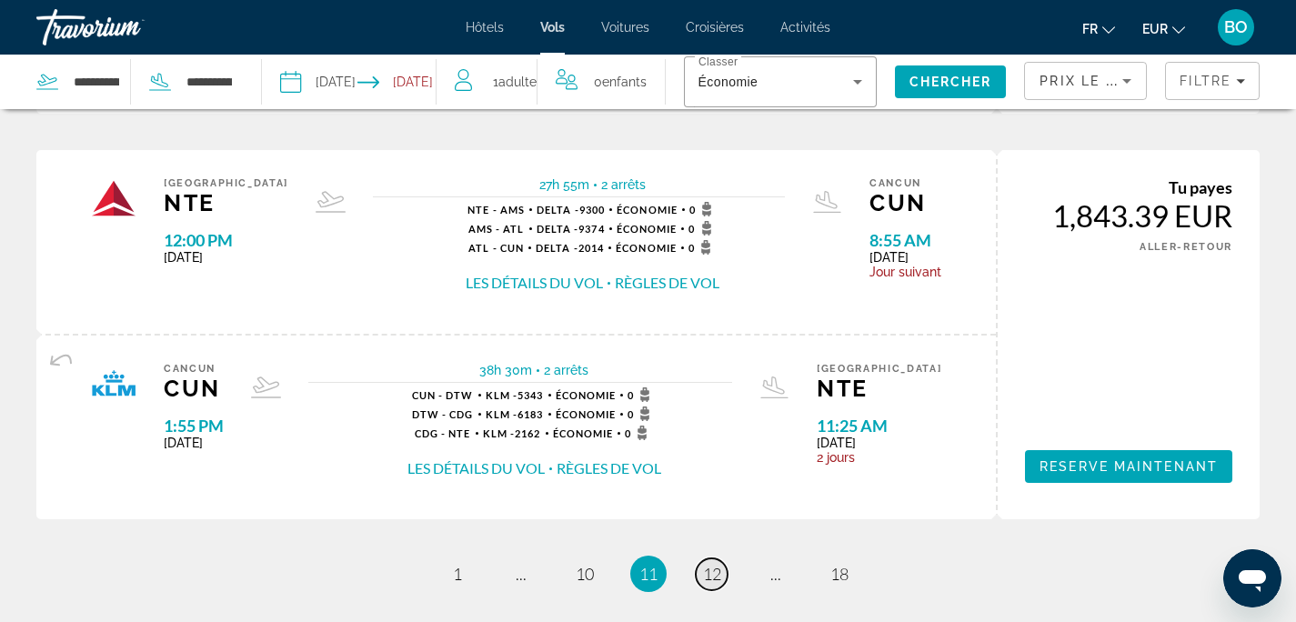
scroll to position [2279, 0]
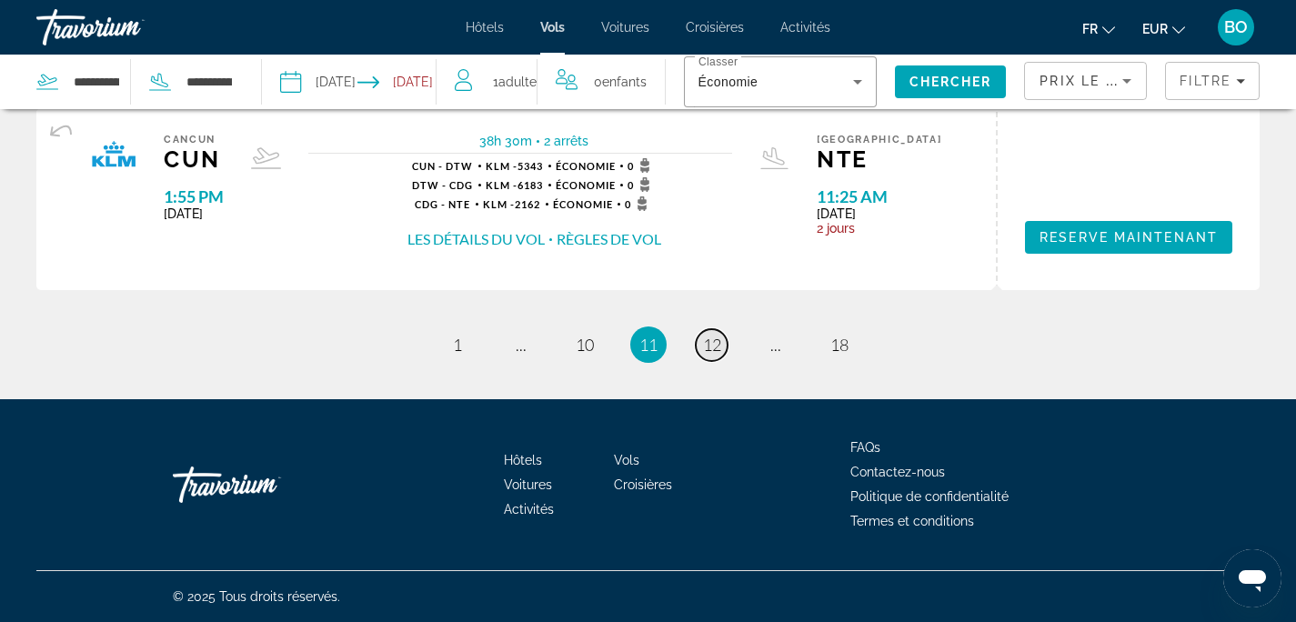
click at [708, 344] on span "12" at bounding box center [712, 345] width 18 height 20
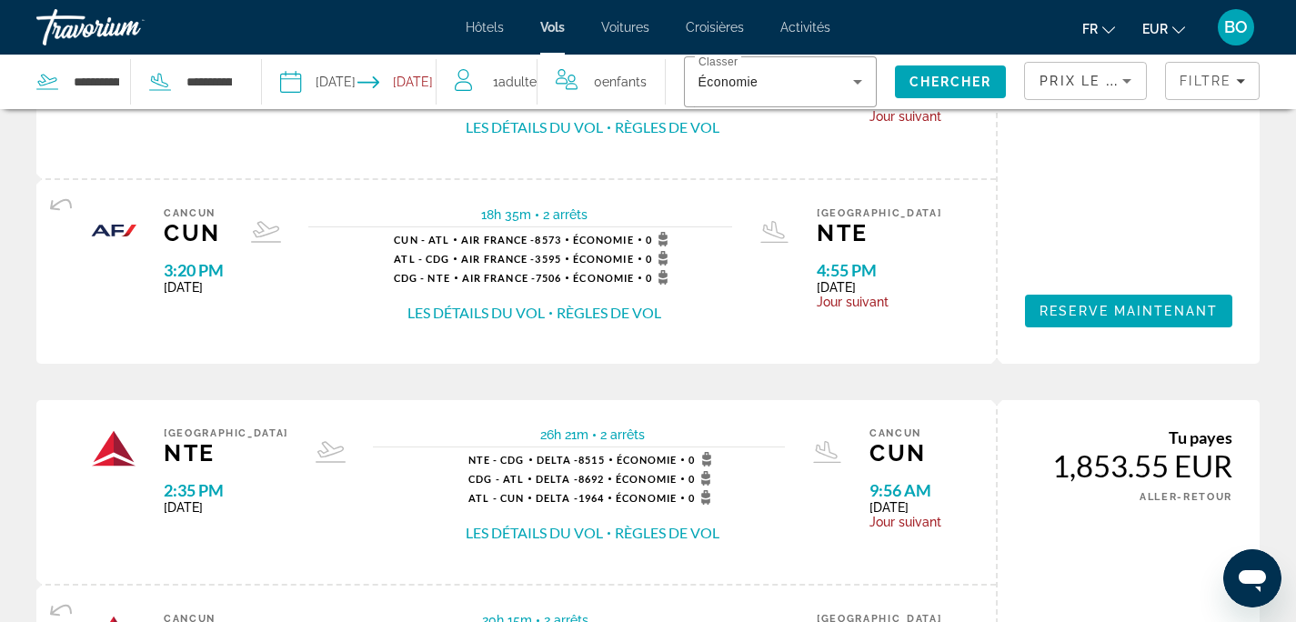
scroll to position [2204, 0]
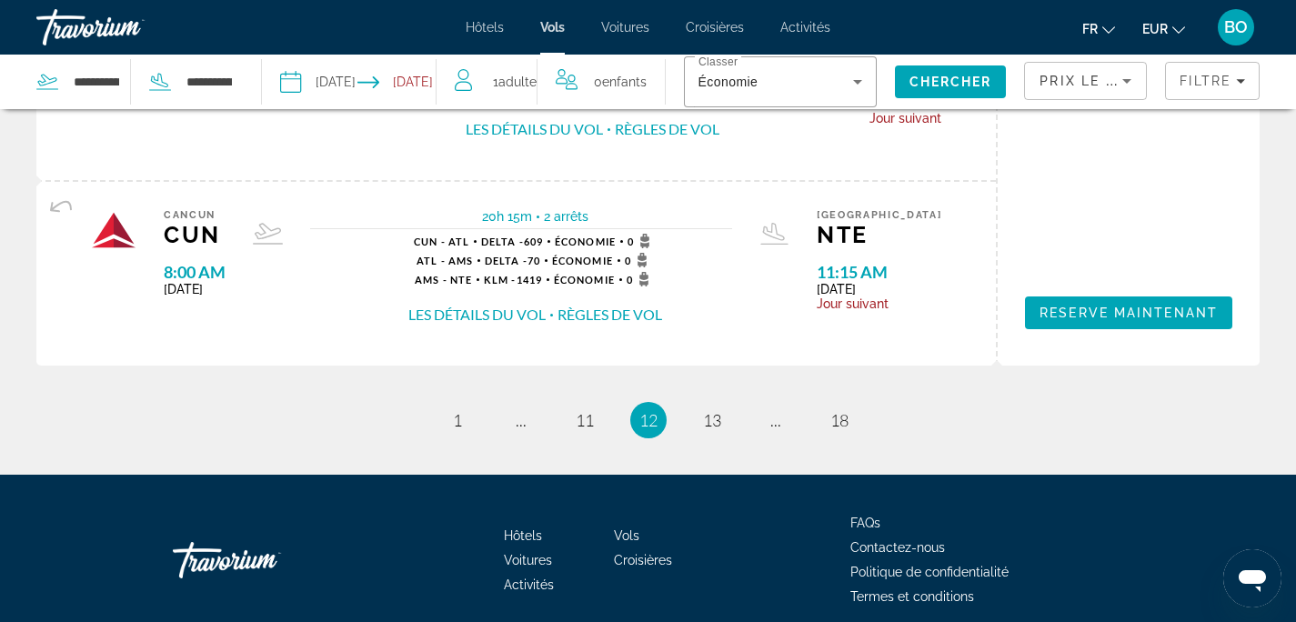
click at [718, 402] on li "page 13" at bounding box center [712, 420] width 36 height 36
click at [715, 414] on span "13" at bounding box center [712, 420] width 18 height 20
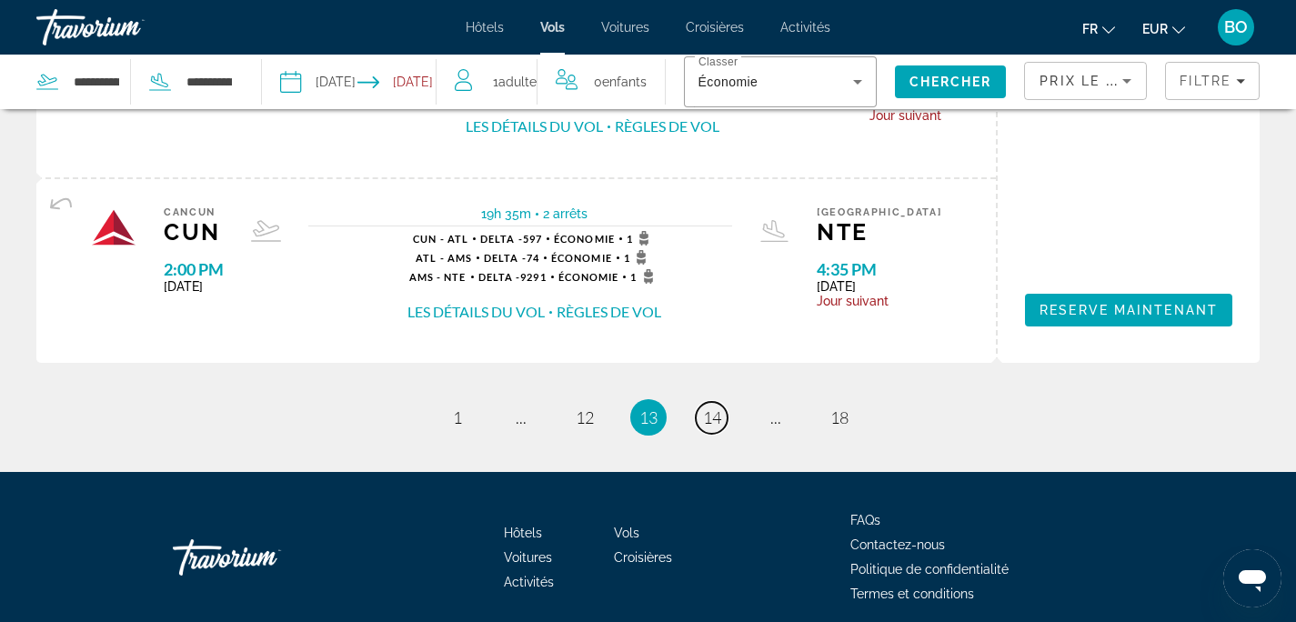
scroll to position [2279, 0]
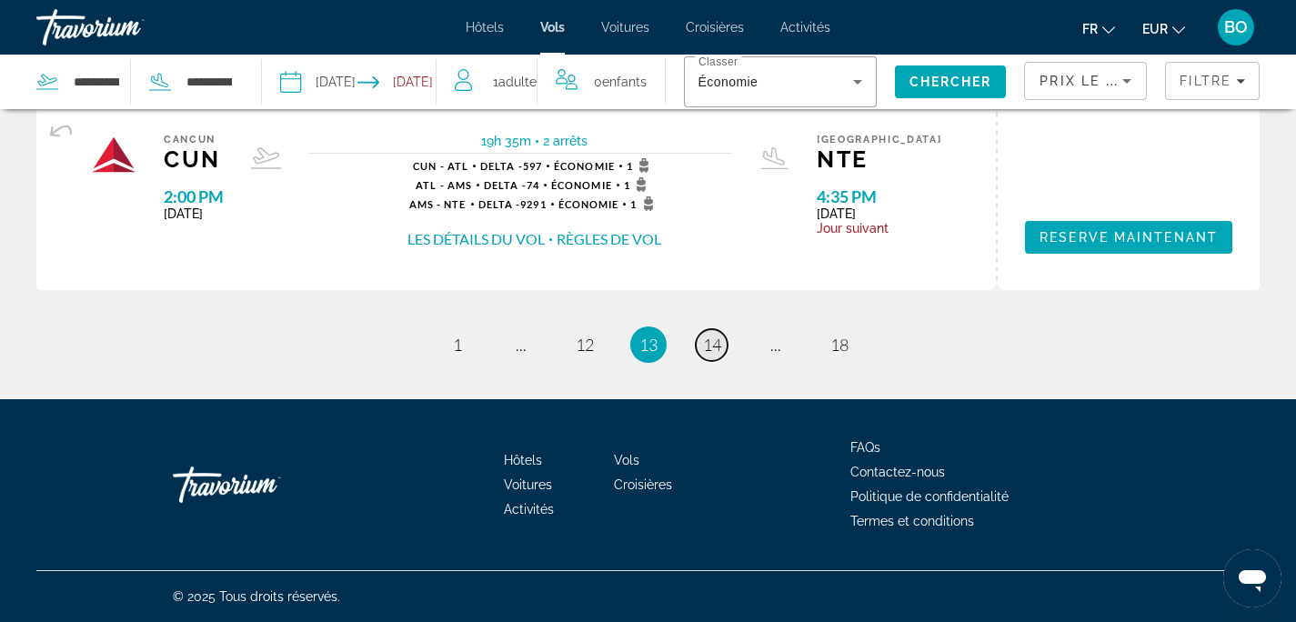
click at [717, 348] on span "14" at bounding box center [712, 345] width 18 height 20
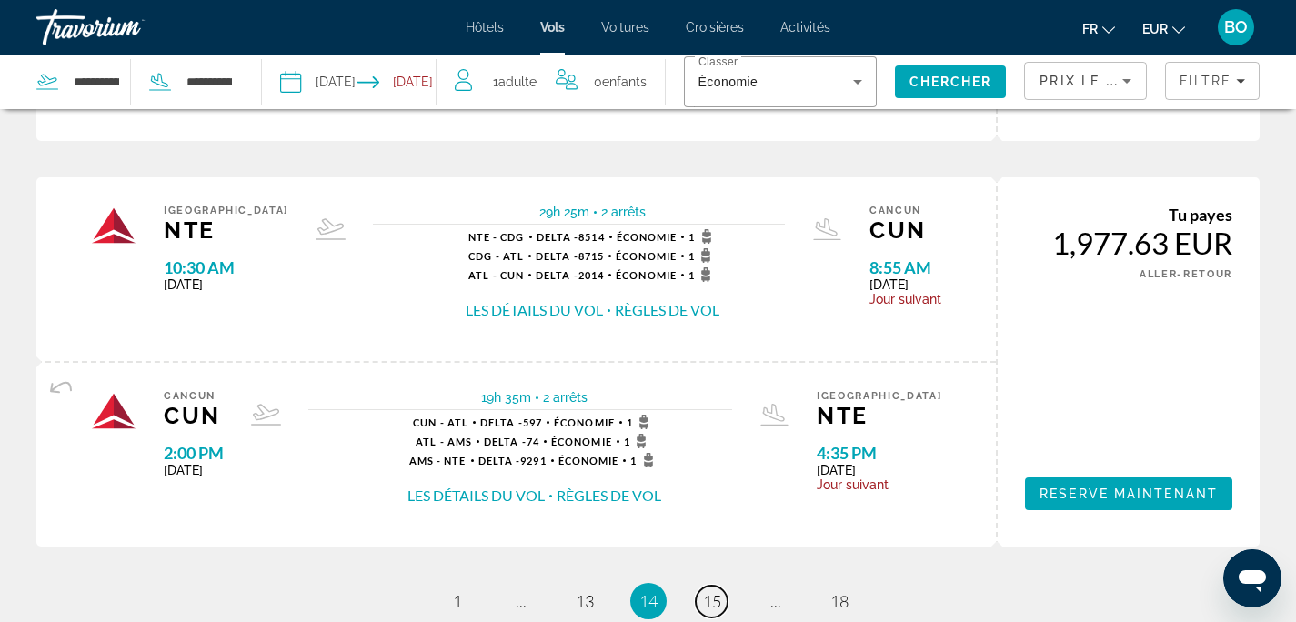
scroll to position [2121, 0]
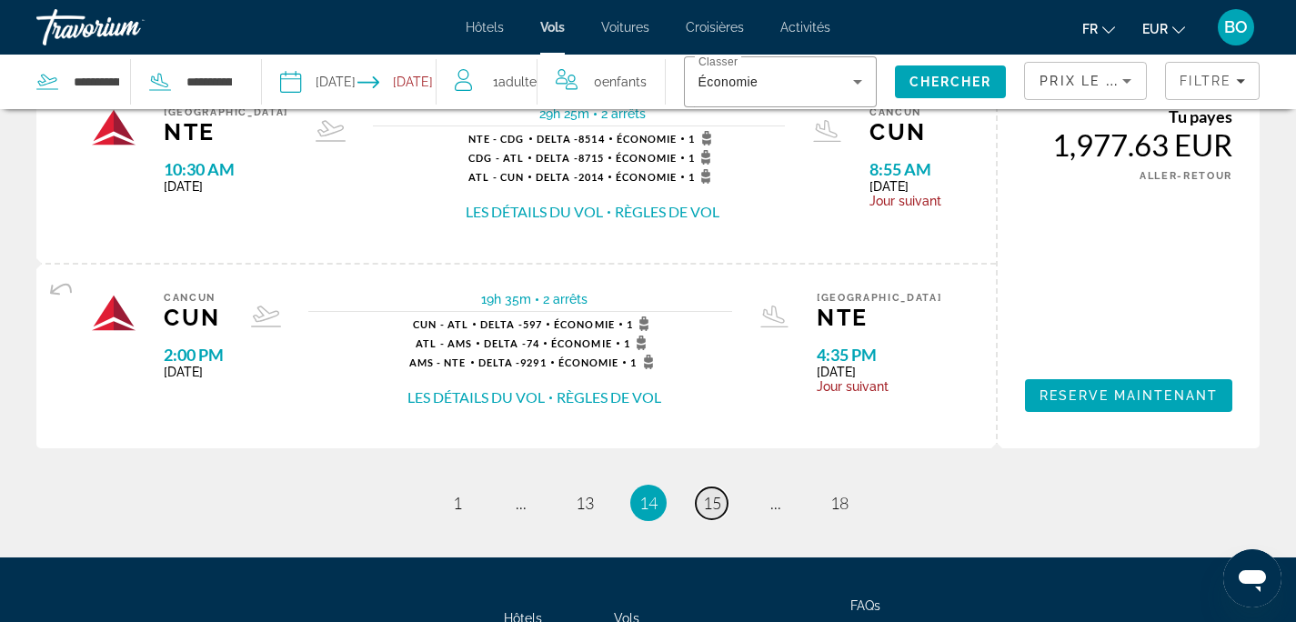
click at [716, 512] on span "15" at bounding box center [712, 503] width 18 height 20
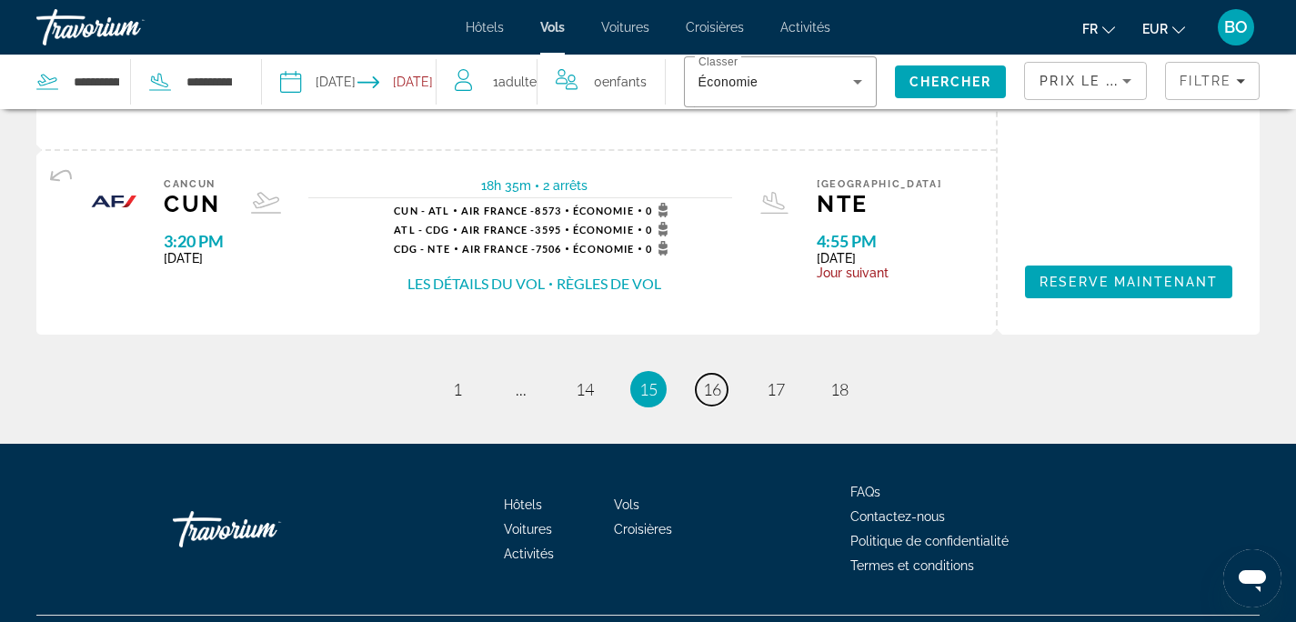
scroll to position [2219, 0]
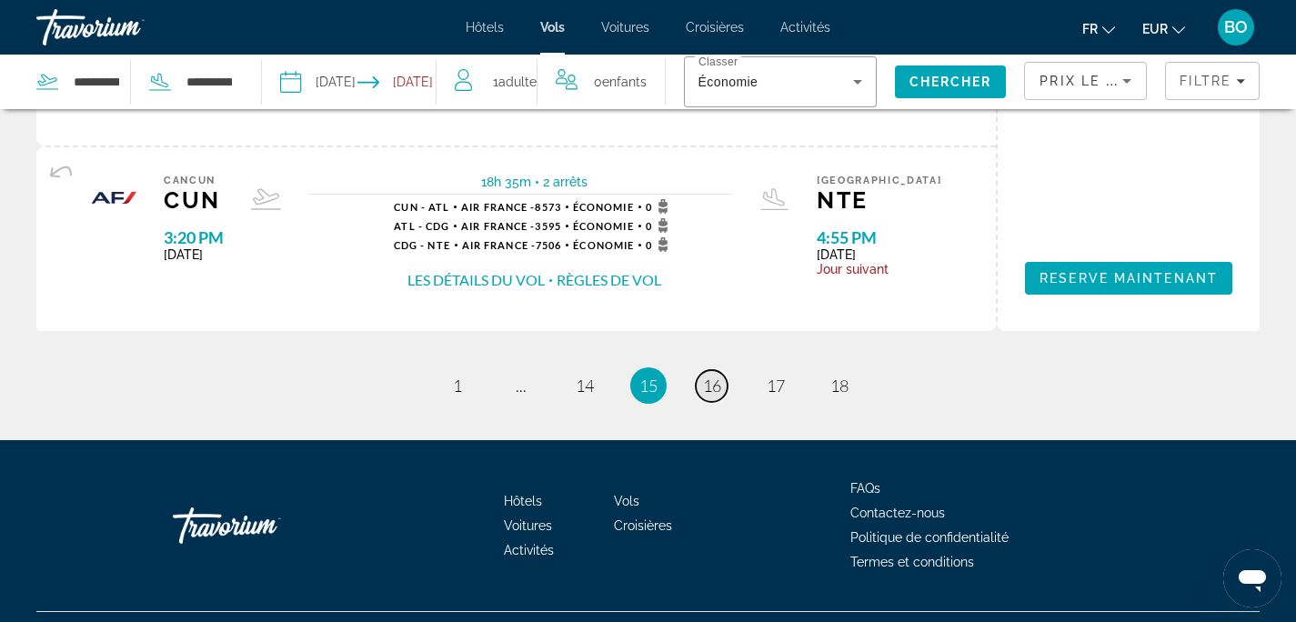
click at [718, 394] on span "16" at bounding box center [712, 385] width 18 height 20
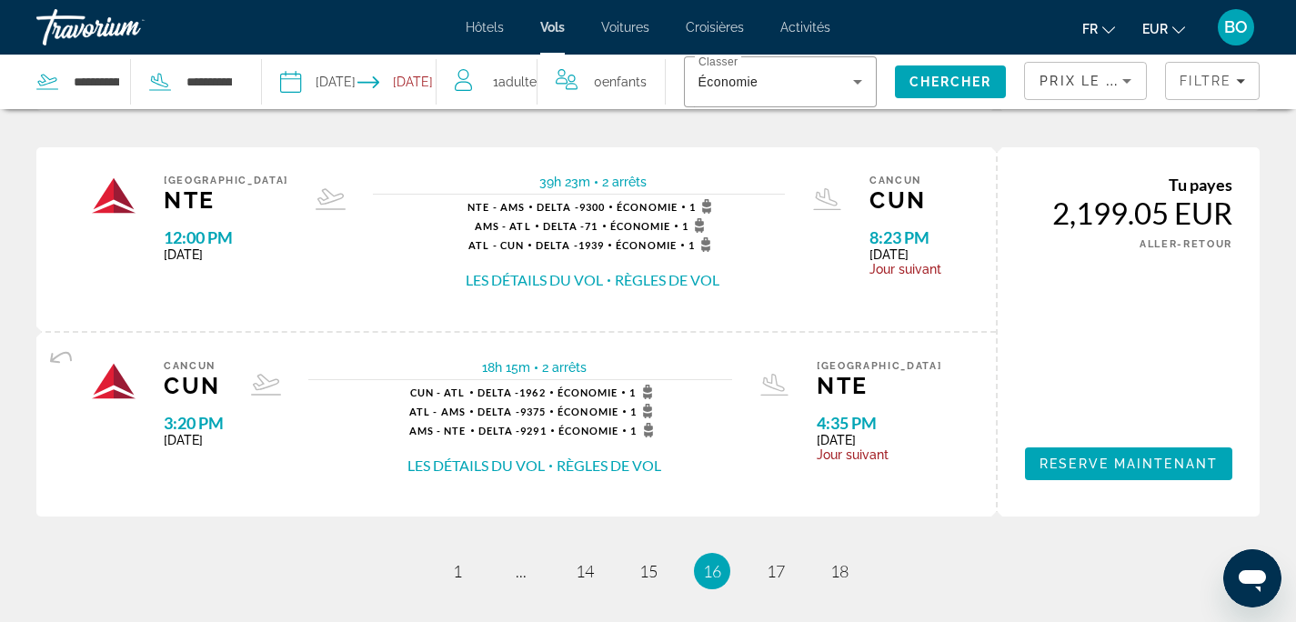
scroll to position [2101, 0]
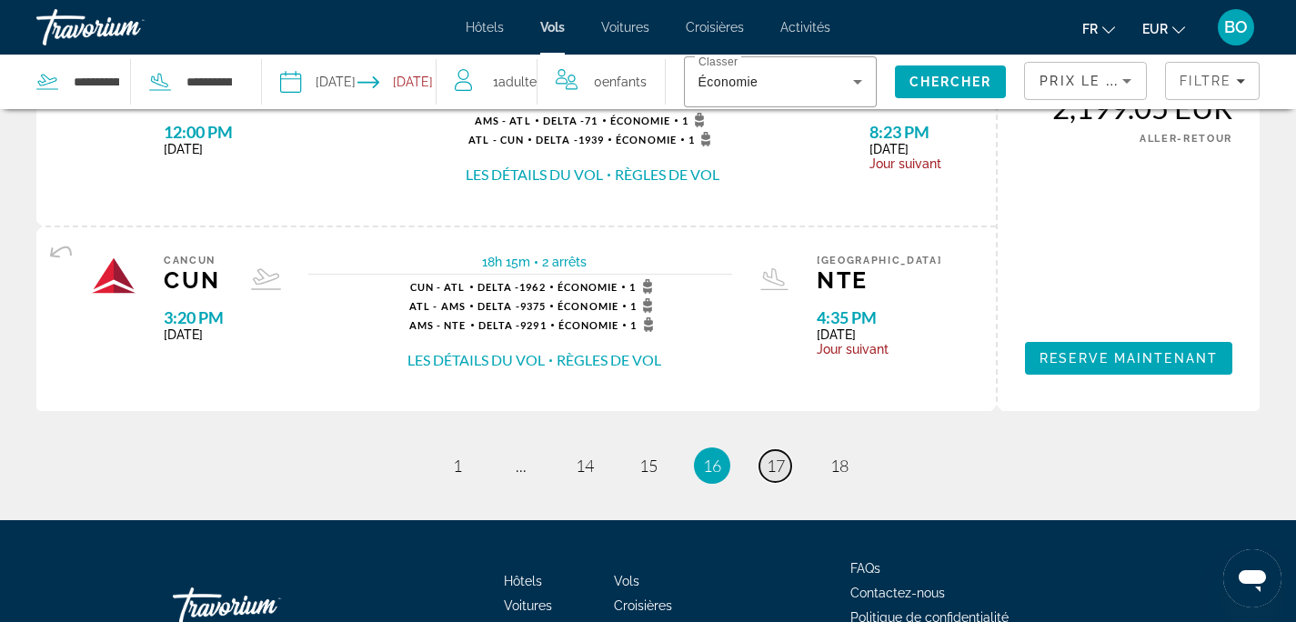
click at [778, 461] on span "17" at bounding box center [775, 466] width 18 height 20
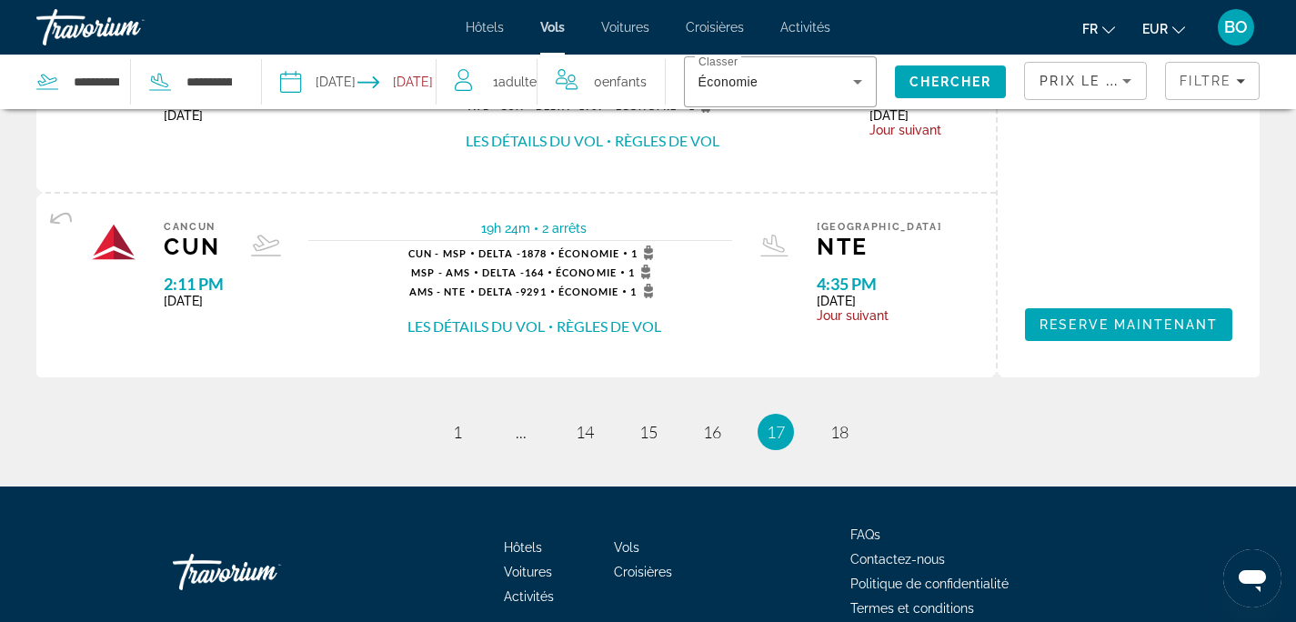
scroll to position [2196, 0]
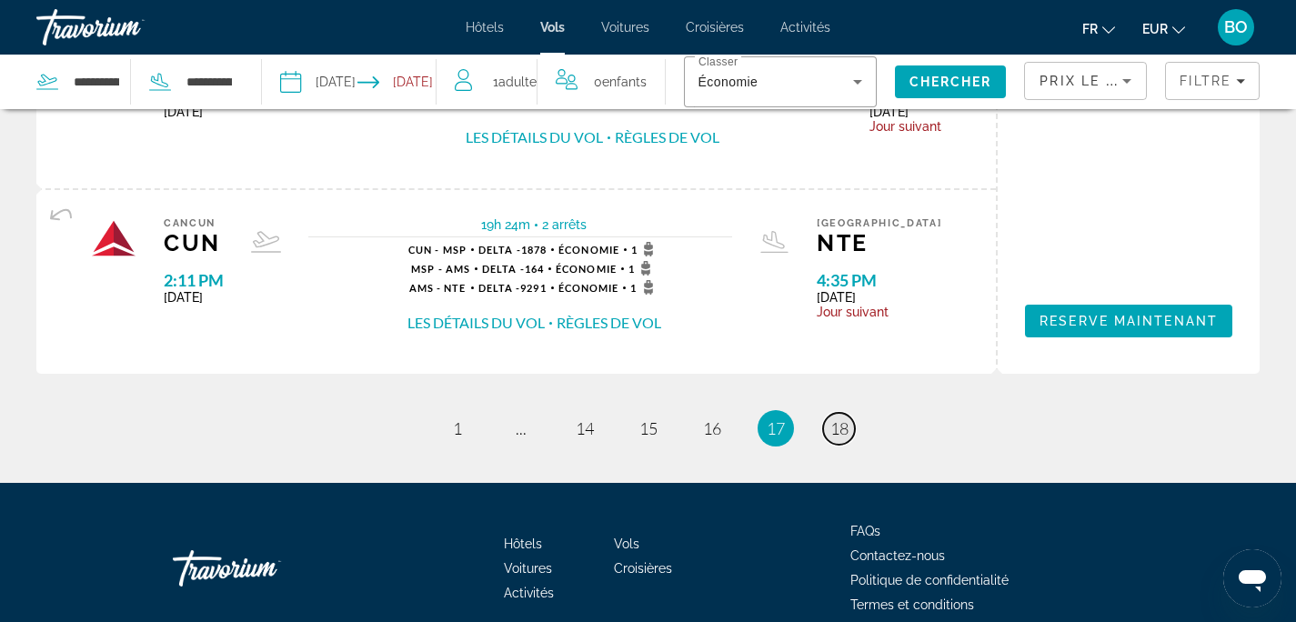
click at [830, 431] on span "18" at bounding box center [839, 428] width 18 height 20
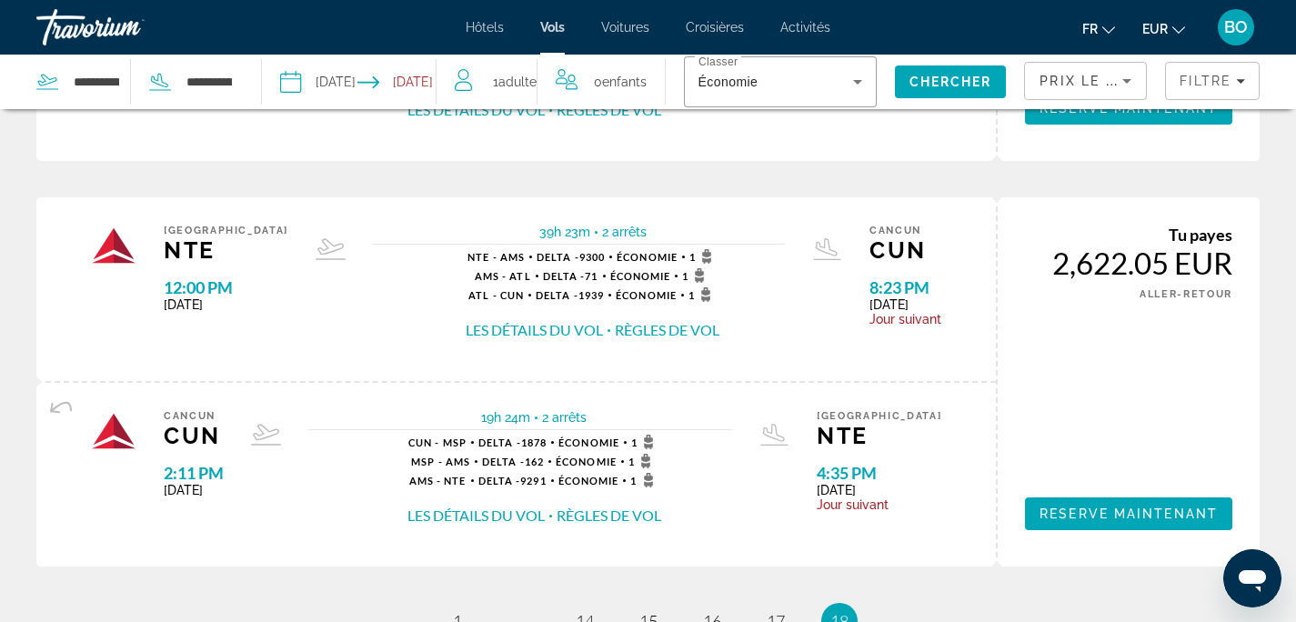
scroll to position [696, 0]
